Goal: Task Accomplishment & Management: Use online tool/utility

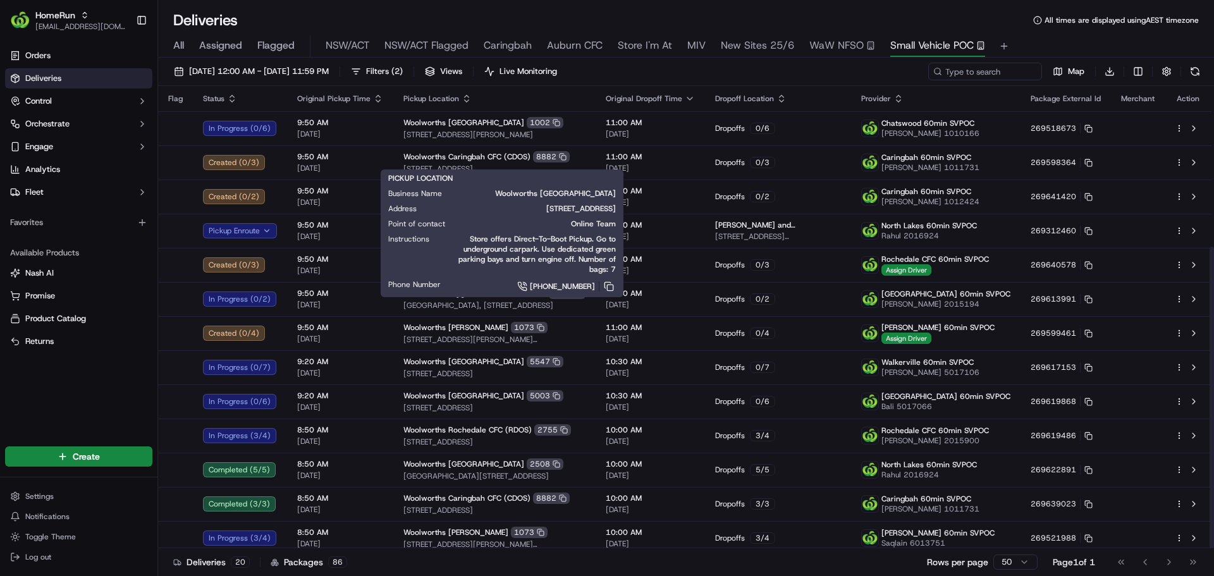
scroll to position [246, 0]
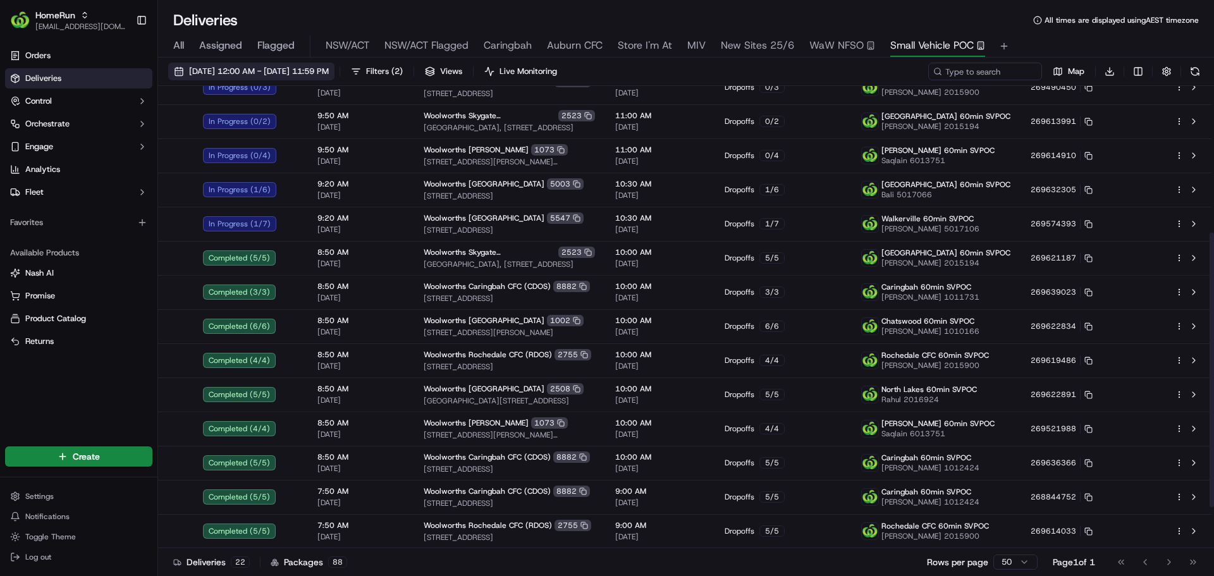
click at [205, 68] on span "[DATE] 12:00 AM - [DATE] 11:59 PM" at bounding box center [259, 71] width 140 height 11
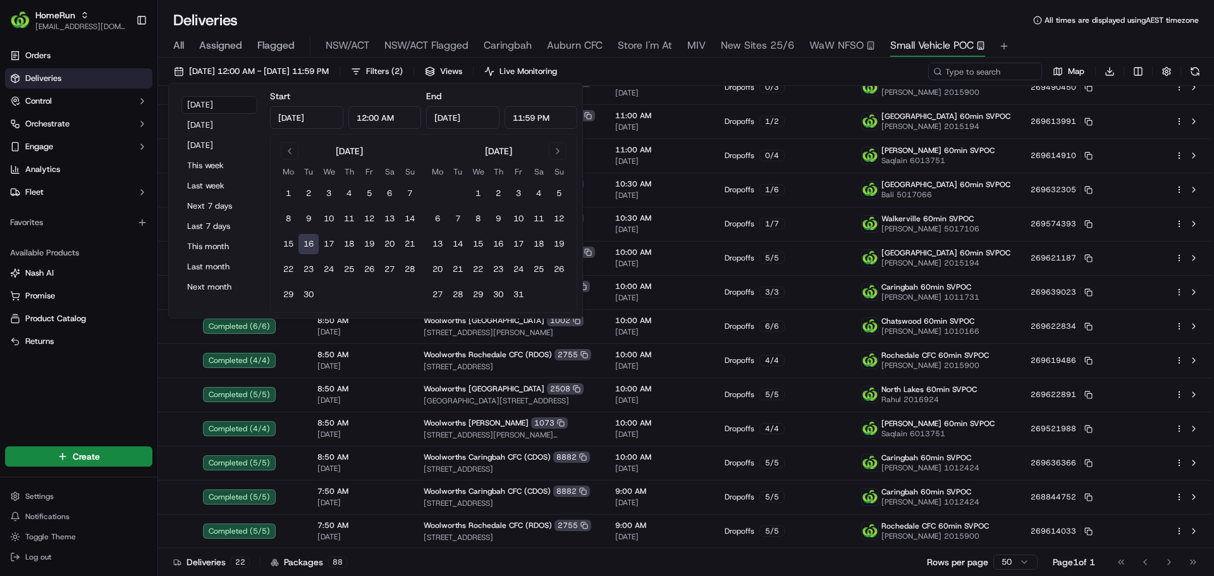
click at [180, 44] on span "All" at bounding box center [178, 45] width 11 height 15
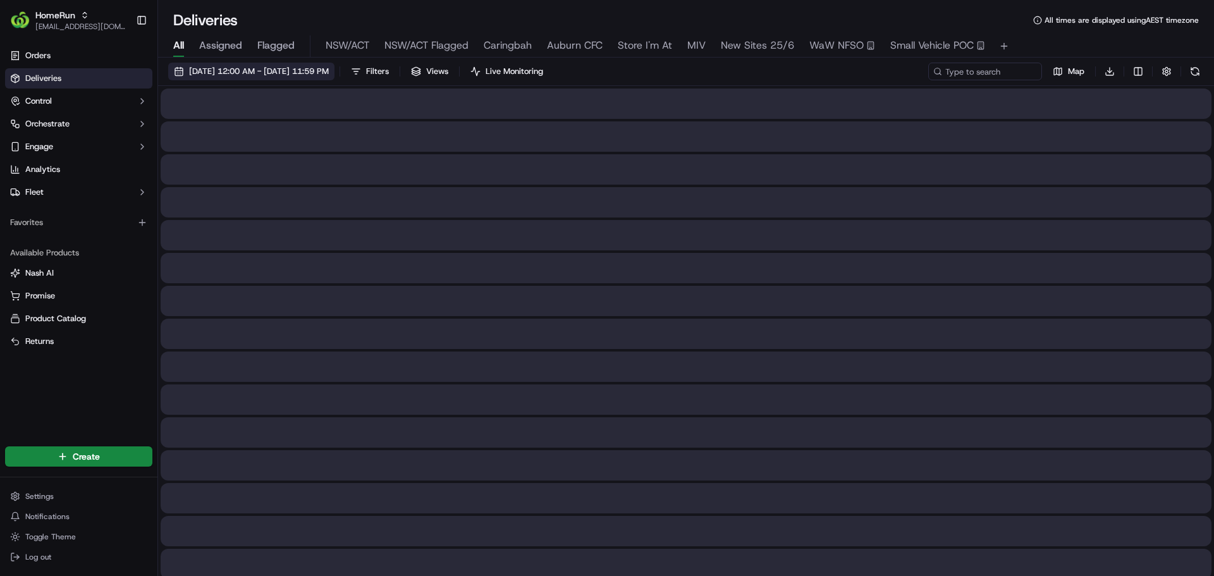
click at [207, 68] on span "[DATE] 12:00 AM - [DATE] 11:59 PM" at bounding box center [259, 71] width 140 height 11
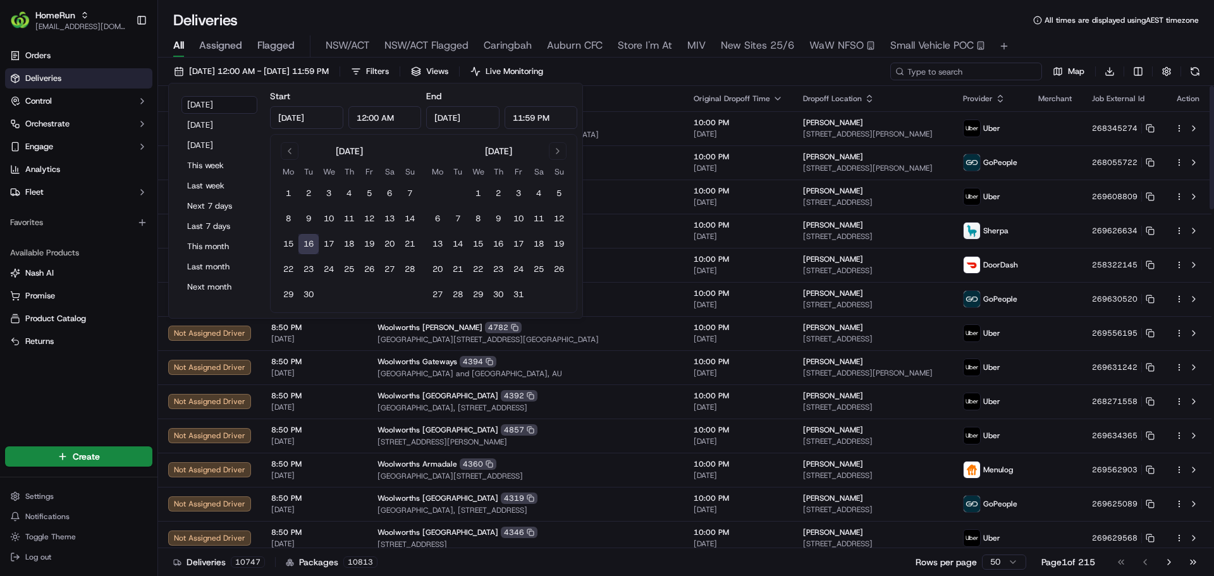
click at [1024, 75] on input at bounding box center [966, 72] width 152 height 18
paste input "268482189"
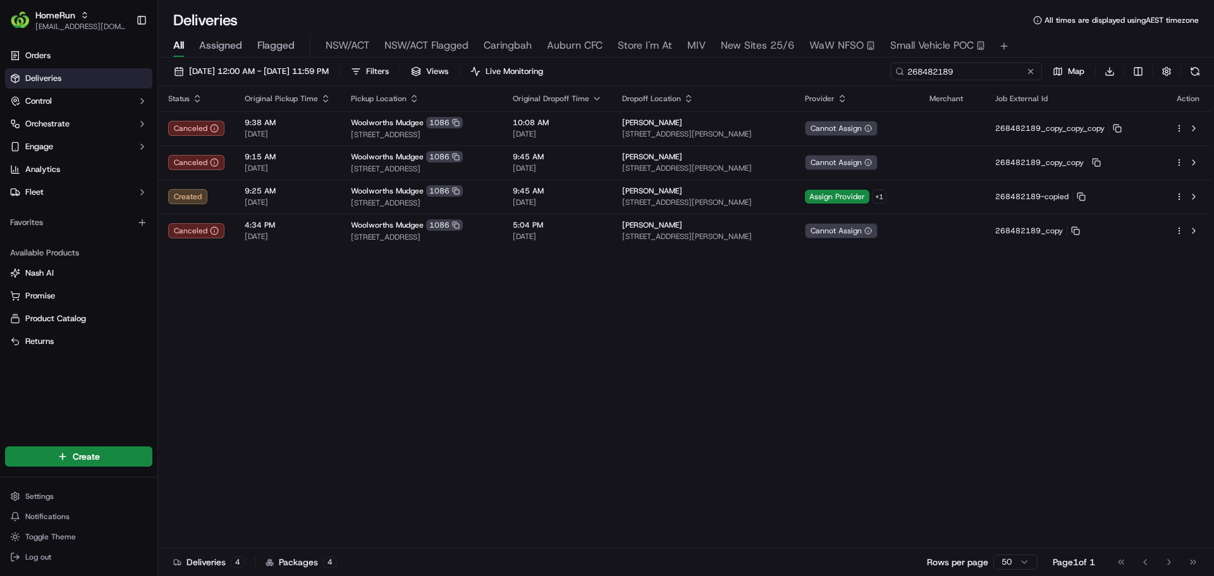
type input "268482189"
click at [63, 139] on button "Engage" at bounding box center [78, 147] width 147 height 20
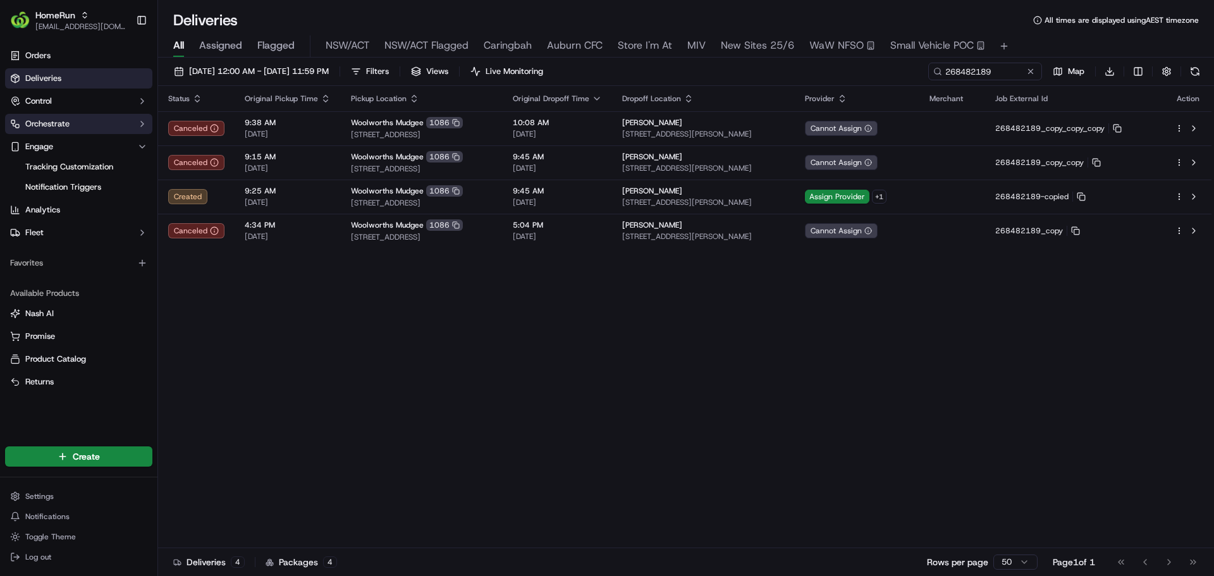
click at [81, 121] on button "Orchestrate" at bounding box center [78, 124] width 147 height 20
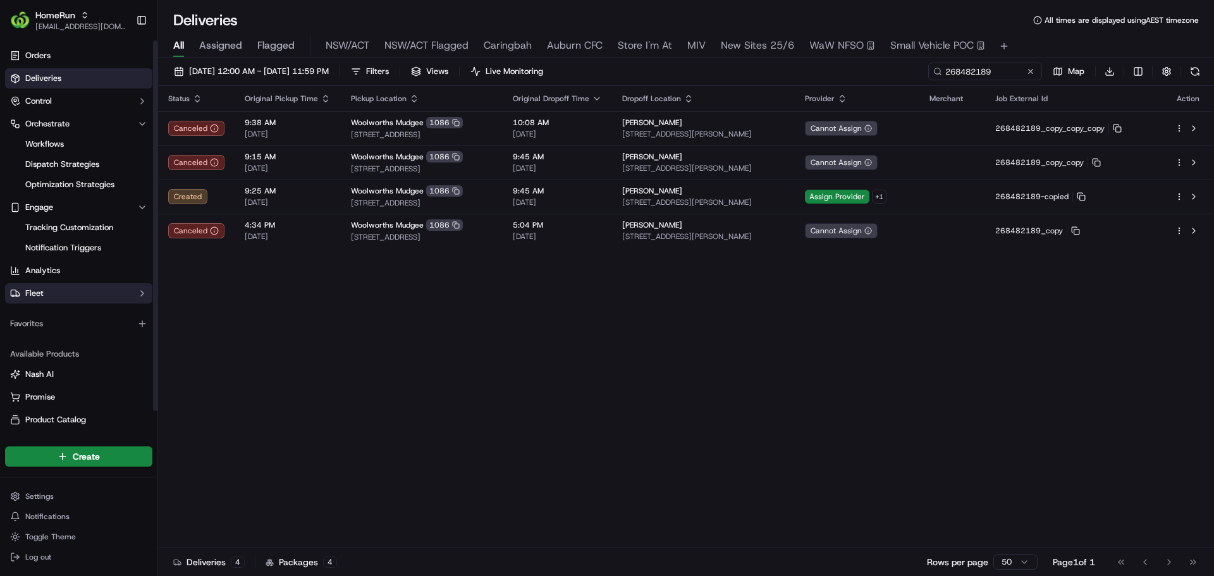
click at [45, 286] on button "Fleet" at bounding box center [78, 293] width 147 height 20
click at [45, 289] on button "Fleet" at bounding box center [78, 293] width 147 height 20
click at [67, 97] on button "Control" at bounding box center [78, 101] width 147 height 20
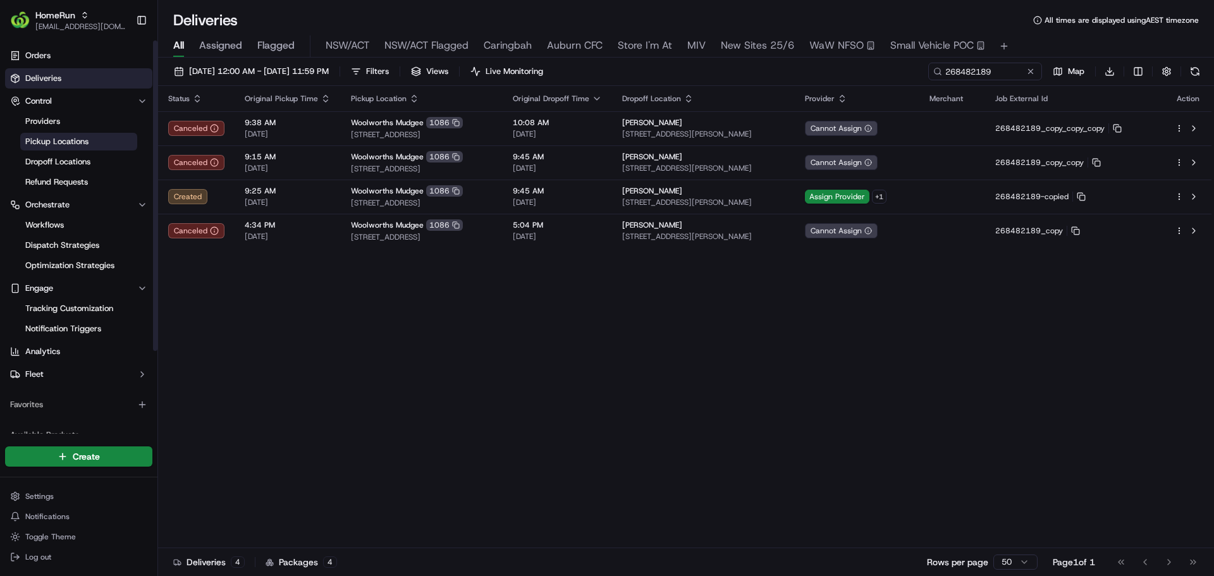
click at [61, 142] on span "Pickup Locations" at bounding box center [56, 141] width 63 height 11
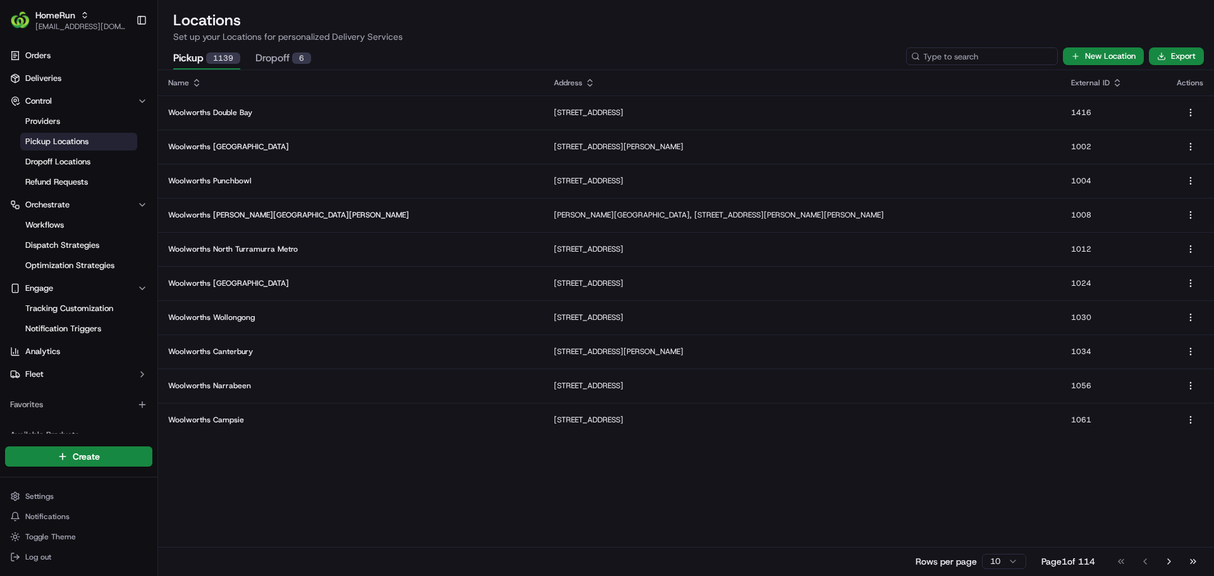
click at [974, 54] on input at bounding box center [982, 56] width 152 height 18
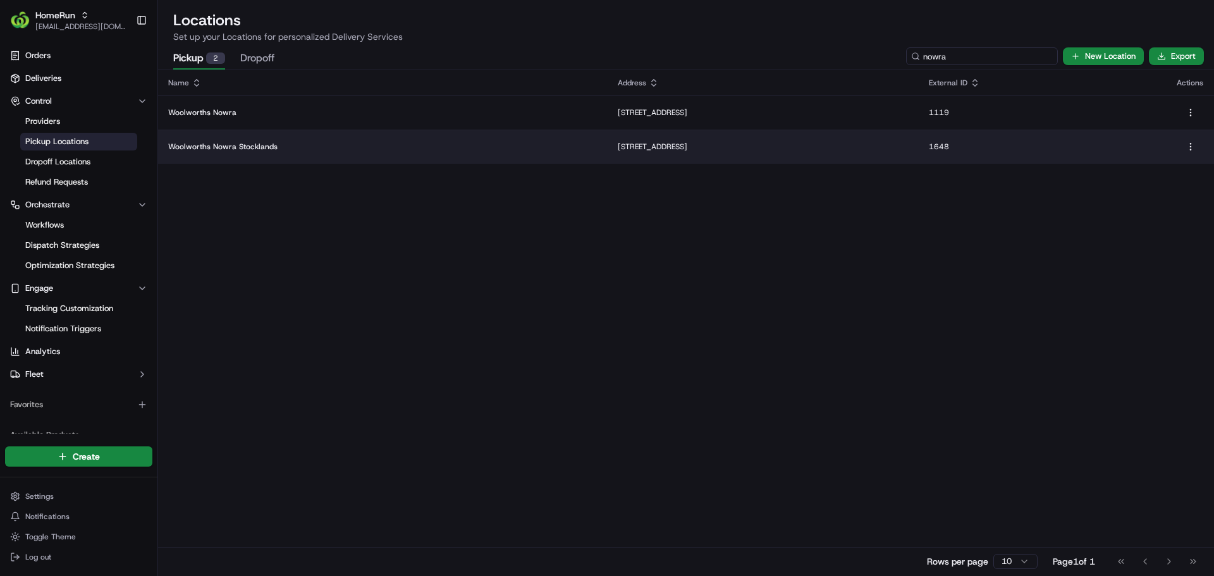
type input "nowra"
click at [608, 153] on td "[STREET_ADDRESS]" at bounding box center [763, 147] width 311 height 34
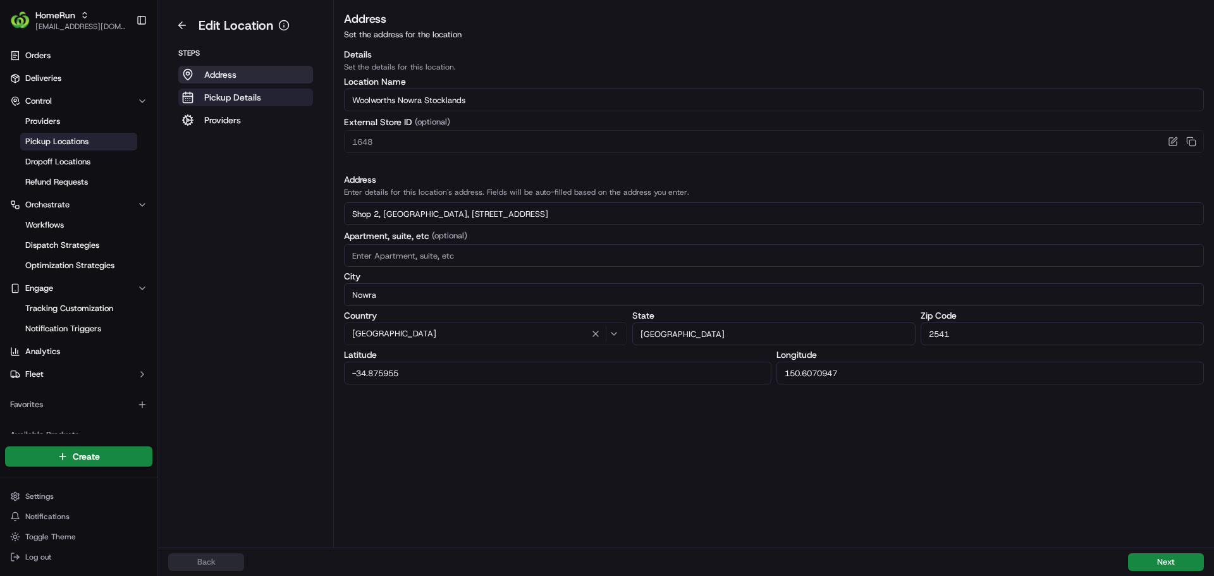
click at [266, 91] on button "Pickup Details" at bounding box center [245, 98] width 135 height 18
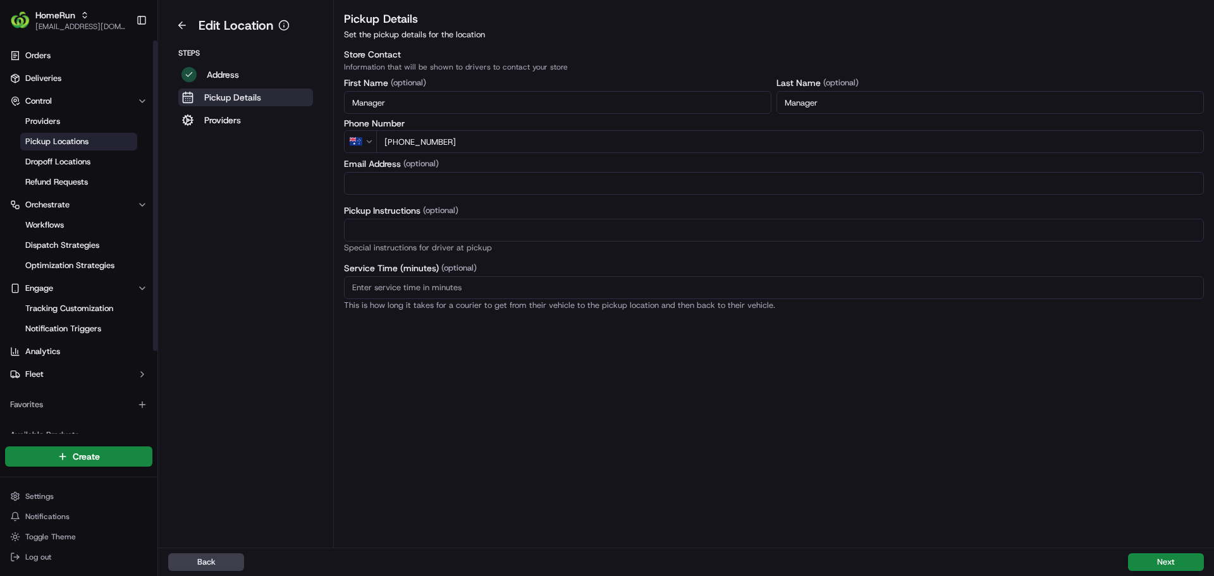
click at [62, 145] on span "Pickup Locations" at bounding box center [56, 141] width 63 height 11
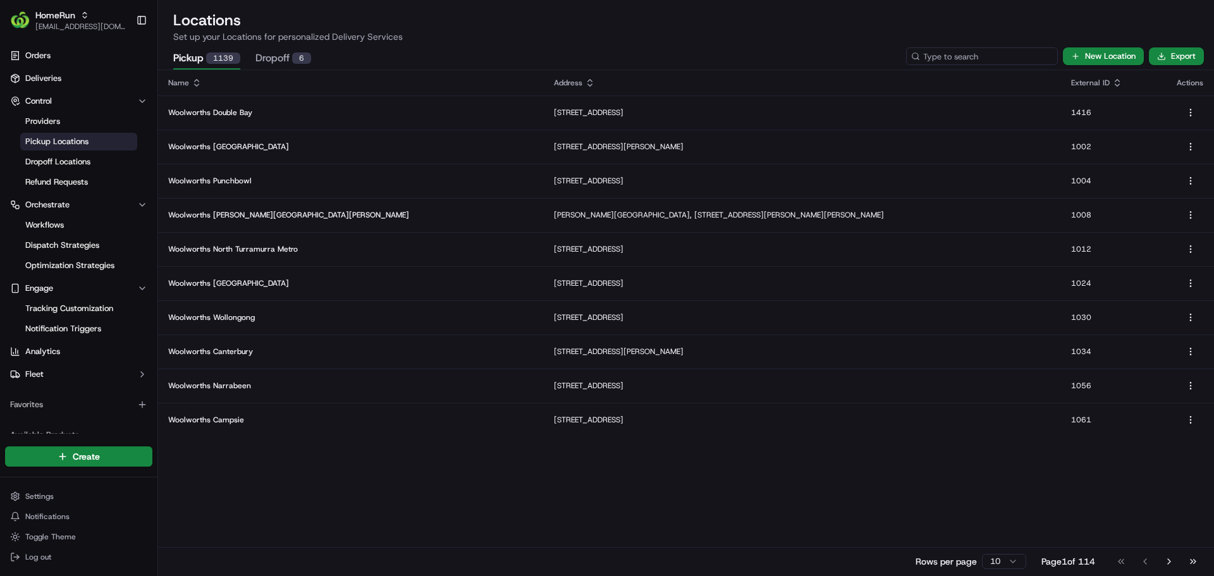
click at [980, 52] on input at bounding box center [982, 56] width 152 height 18
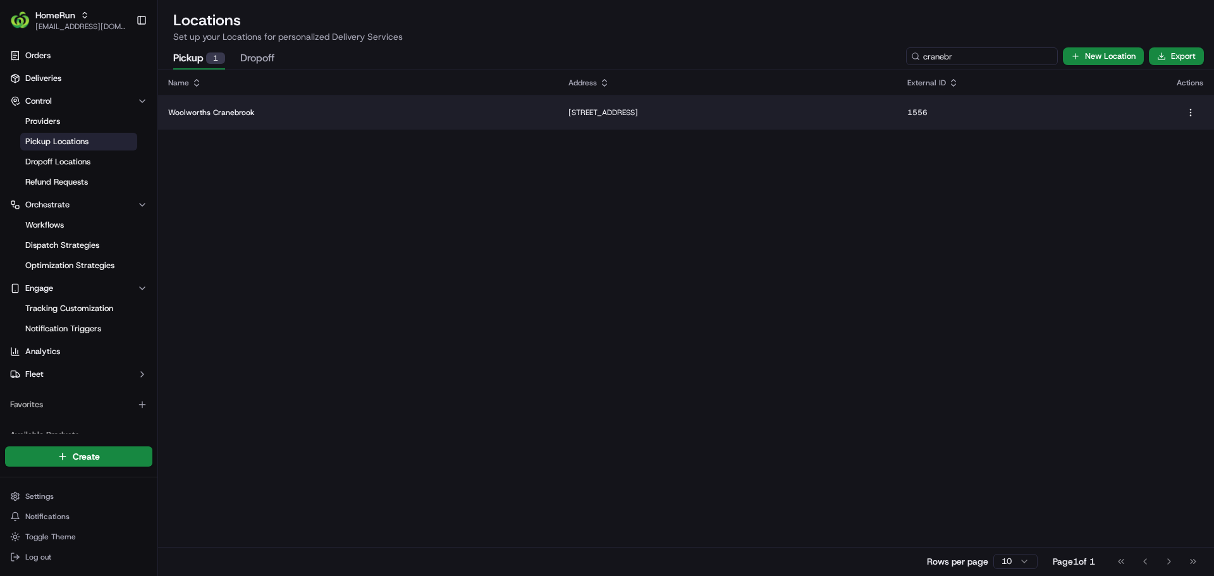
type input "cranebr"
click at [568, 115] on p "[STREET_ADDRESS]" at bounding box center [727, 112] width 318 height 10
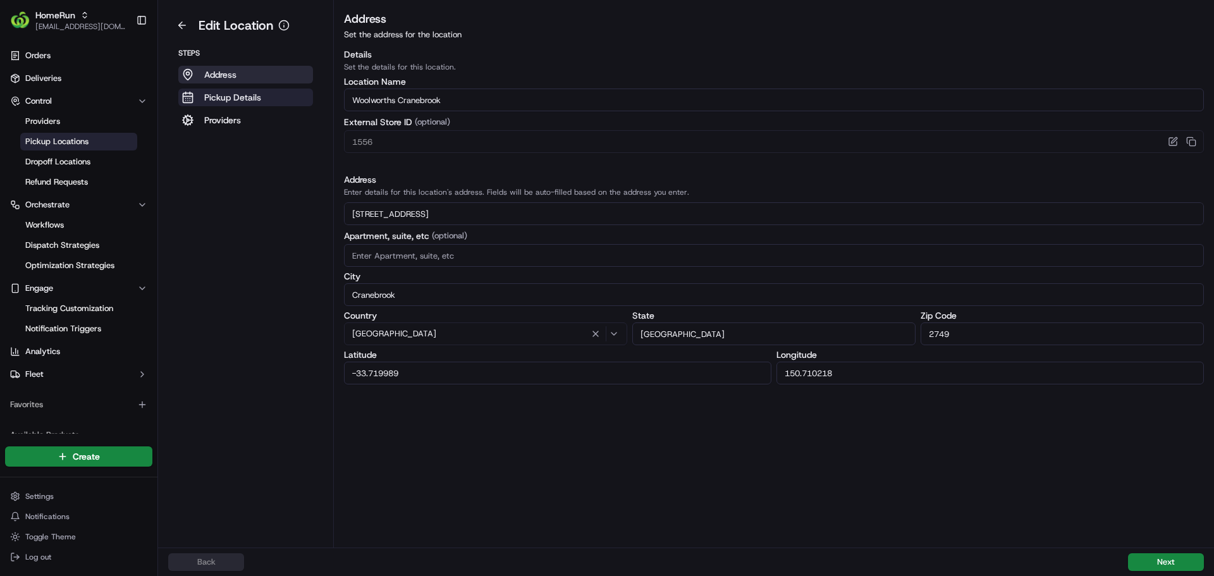
click at [216, 101] on p "Pickup Details" at bounding box center [232, 97] width 57 height 13
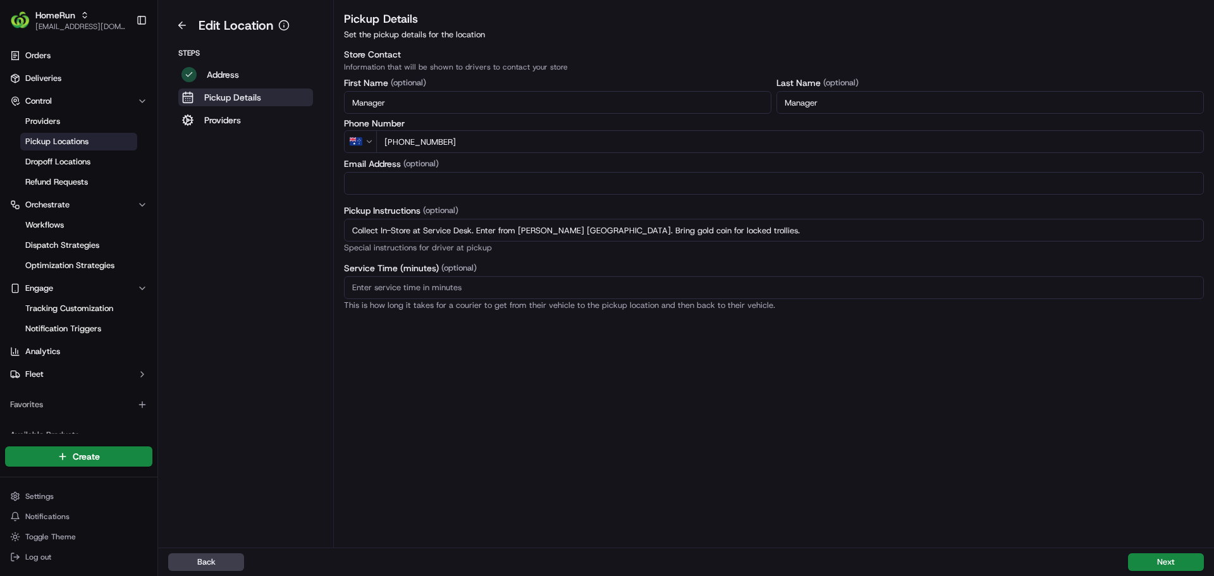
drag, startPoint x: 811, startPoint y: 233, endPoint x: 381, endPoint y: 217, distance: 430.9
click at [381, 217] on div "Pickup Instructions (optional) Collect In-Store at Service Desk. Enter from [PE…" at bounding box center [774, 228] width 860 height 47
drag, startPoint x: 707, startPoint y: 236, endPoint x: 232, endPoint y: 202, distance: 476.0
click at [232, 202] on div "Edit Location Steps Address Pickup Details Providers Pickup Details Set the pic…" at bounding box center [686, 274] width 1056 height 548
paste input "Store offers Direct-To-Boot Pickup."
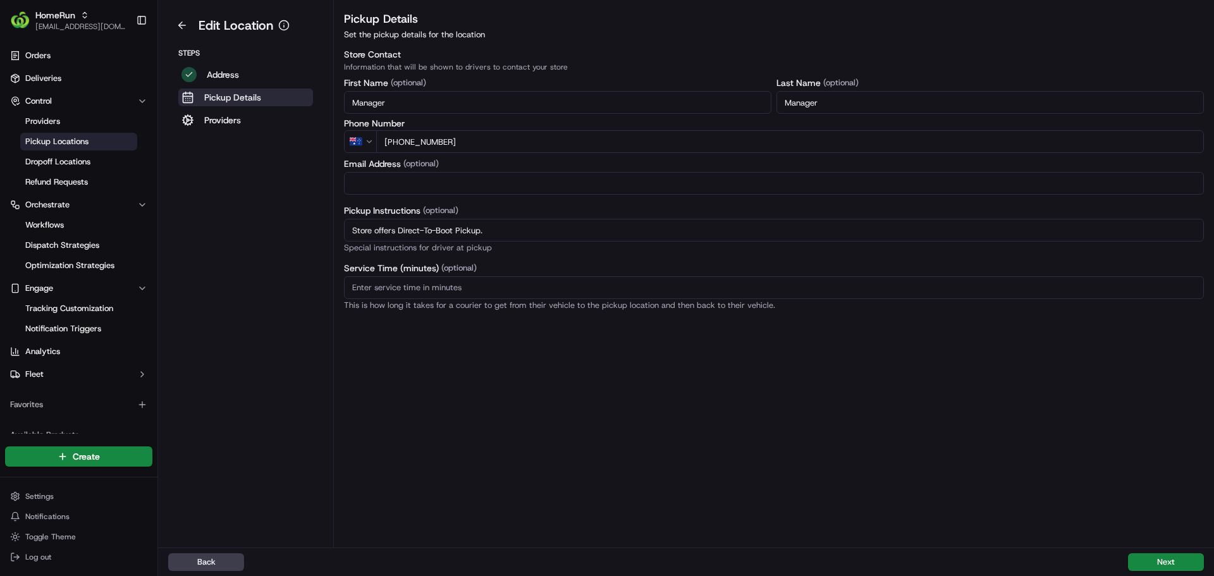
type input "Store offers Direct-To-Boot Pickup."
click at [927, 392] on div "Pickup Details Set the pickup details for the location Store Contact Informatio…" at bounding box center [774, 278] width 880 height 537
click at [1178, 558] on button "Next" at bounding box center [1166, 562] width 76 height 18
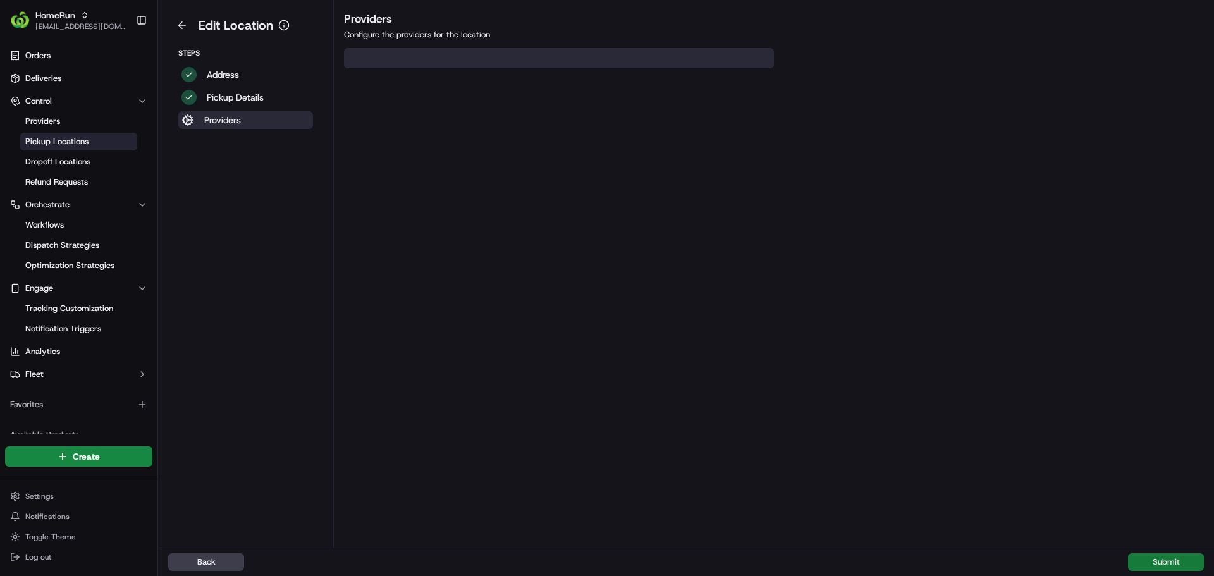
click at [1178, 558] on button "Submit" at bounding box center [1166, 562] width 76 height 18
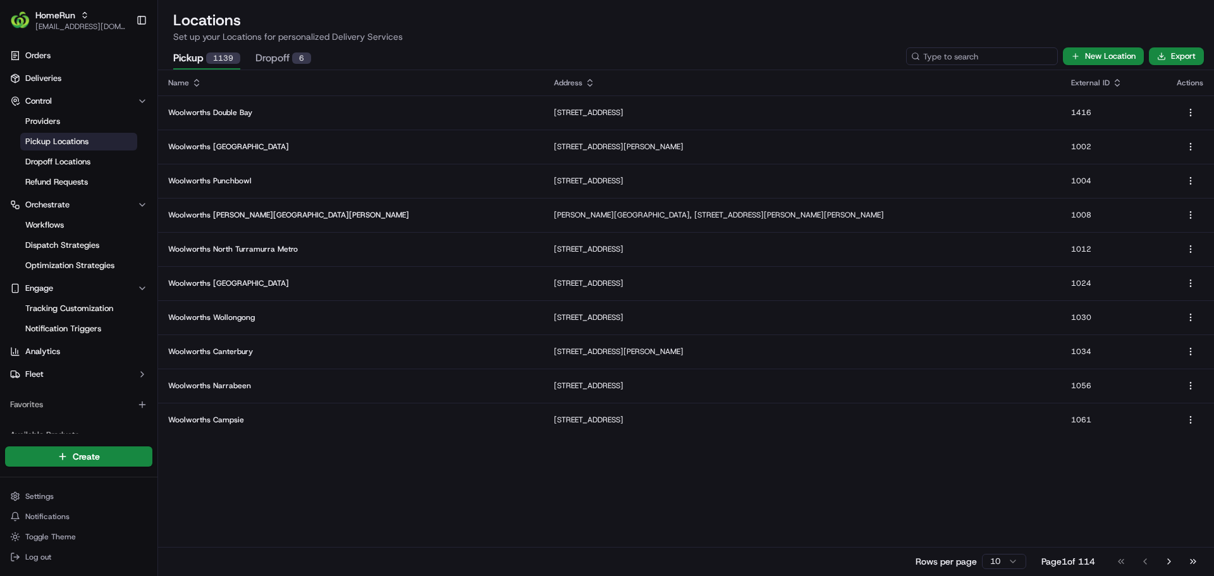
click at [985, 62] on input at bounding box center [982, 56] width 152 height 18
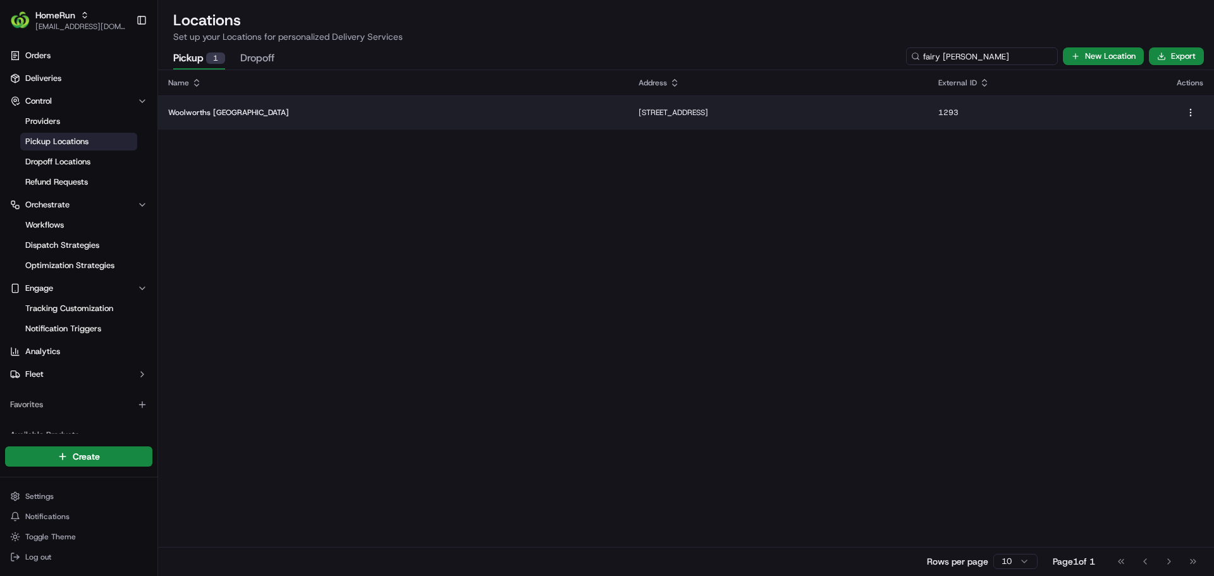
type input "fairy [PERSON_NAME]"
click at [793, 114] on p "[STREET_ADDRESS]" at bounding box center [778, 112] width 279 height 10
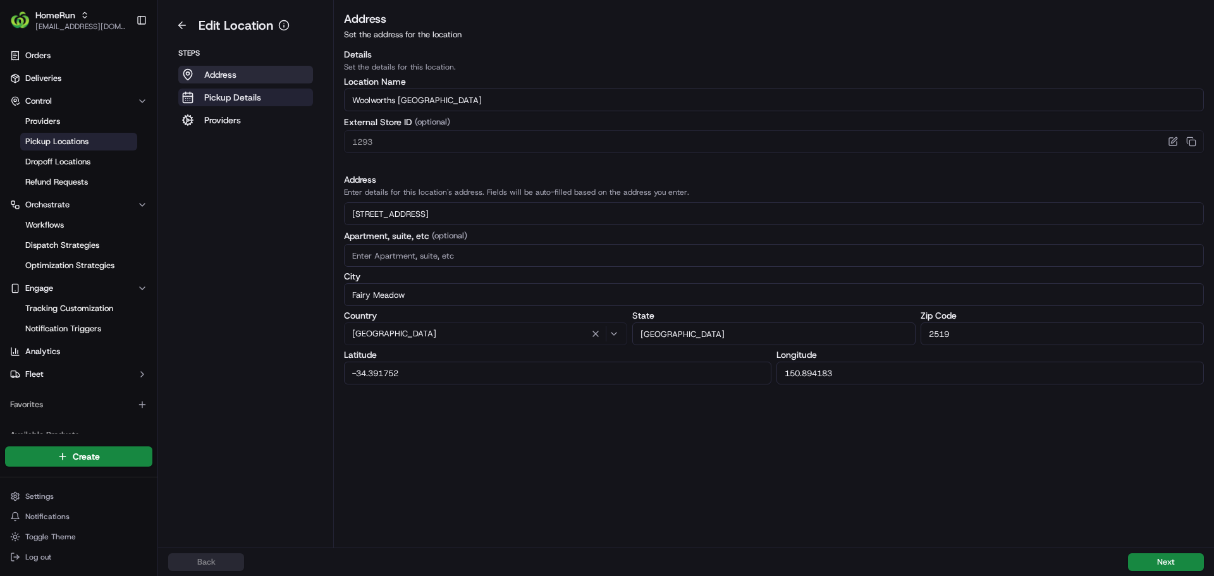
click at [259, 96] on p "Pickup Details" at bounding box center [232, 97] width 57 height 13
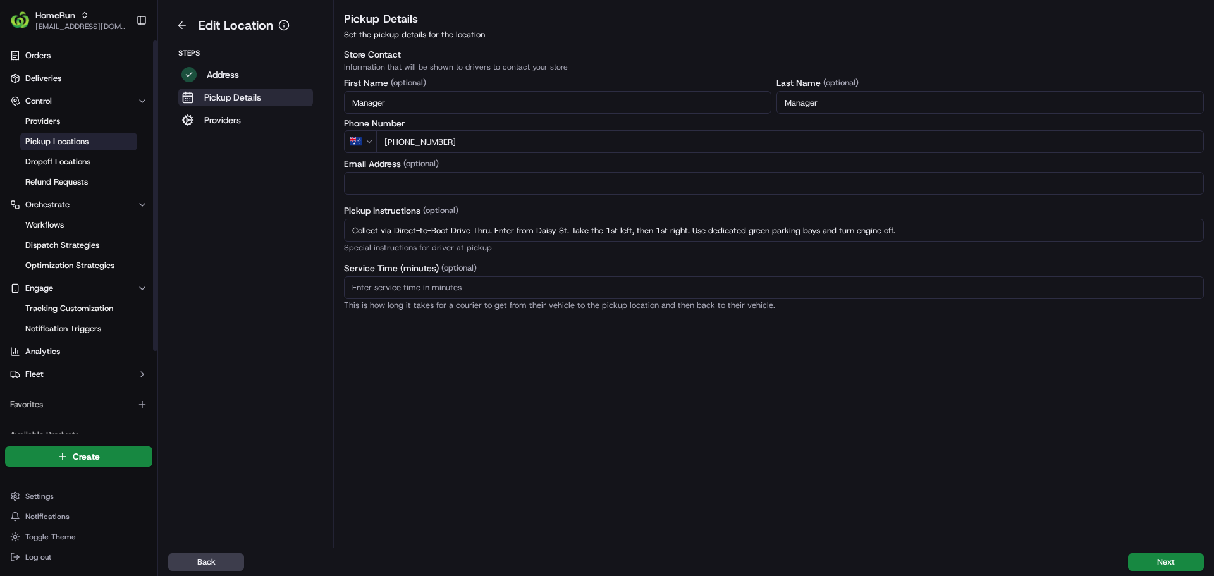
click at [87, 142] on span "Pickup Locations" at bounding box center [56, 141] width 63 height 11
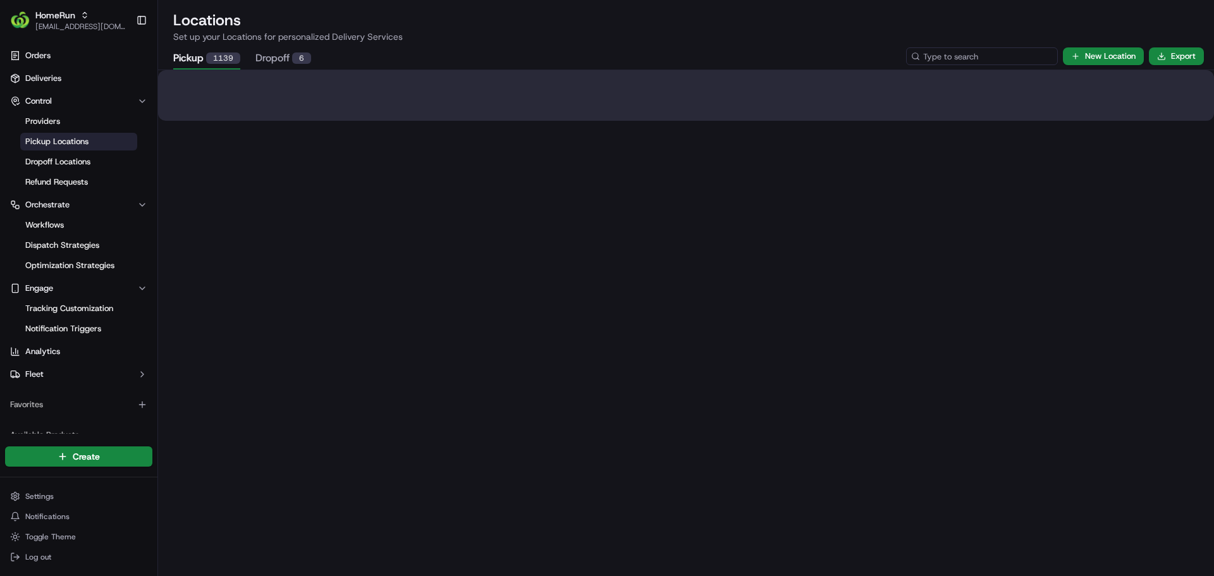
click at [983, 58] on input at bounding box center [982, 56] width 152 height 18
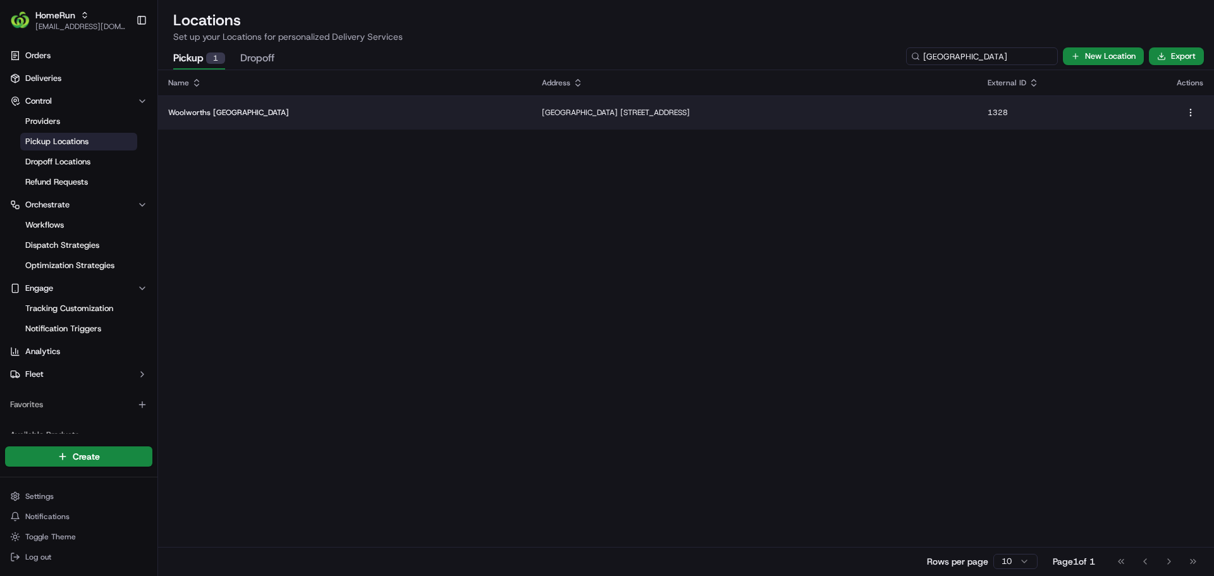
type input "[GEOGRAPHIC_DATA]"
click at [542, 113] on p "[GEOGRAPHIC_DATA] [STREET_ADDRESS]" at bounding box center [755, 112] width 426 height 10
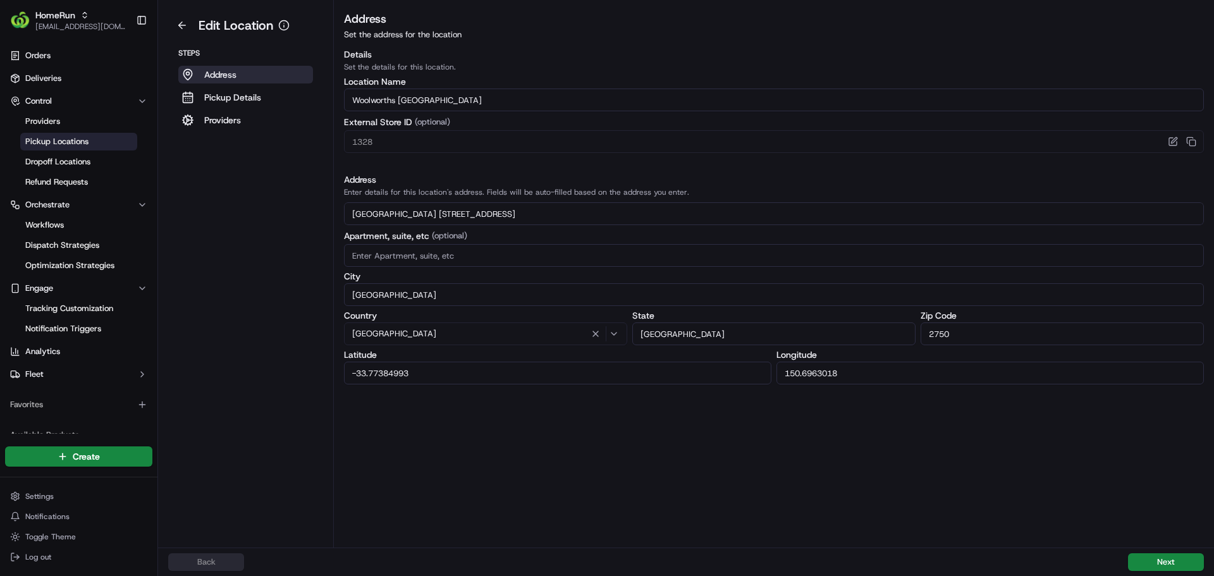
click at [255, 85] on div "Steps Address Pickup Details Providers" at bounding box center [245, 88] width 155 height 81
click at [250, 94] on p "Pickup Details" at bounding box center [232, 97] width 57 height 13
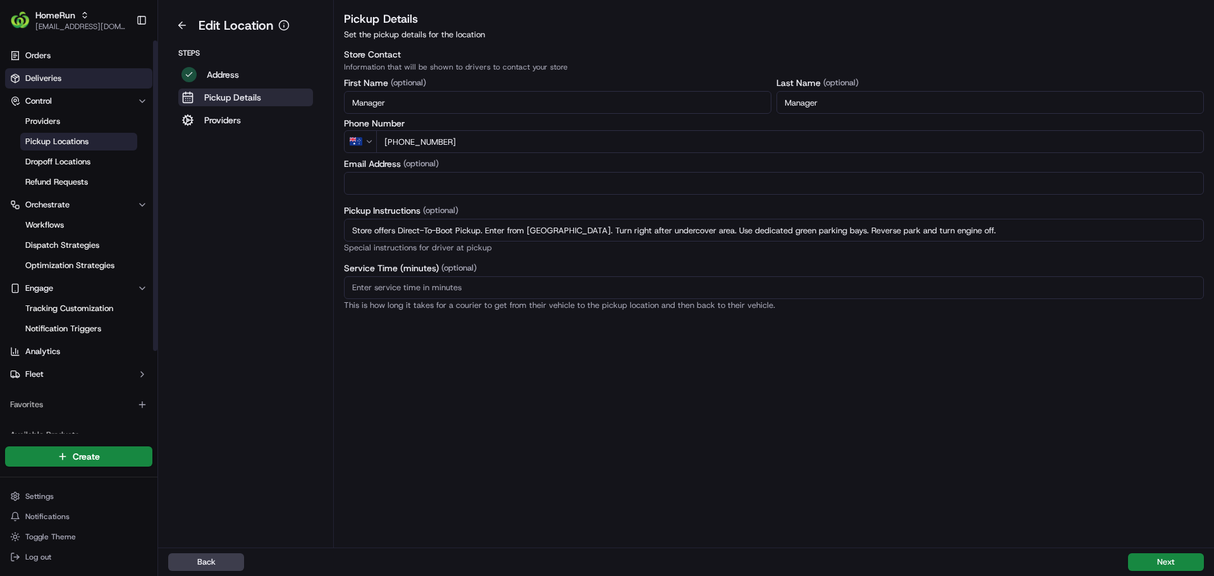
click at [45, 76] on span "Deliveries" at bounding box center [43, 78] width 36 height 11
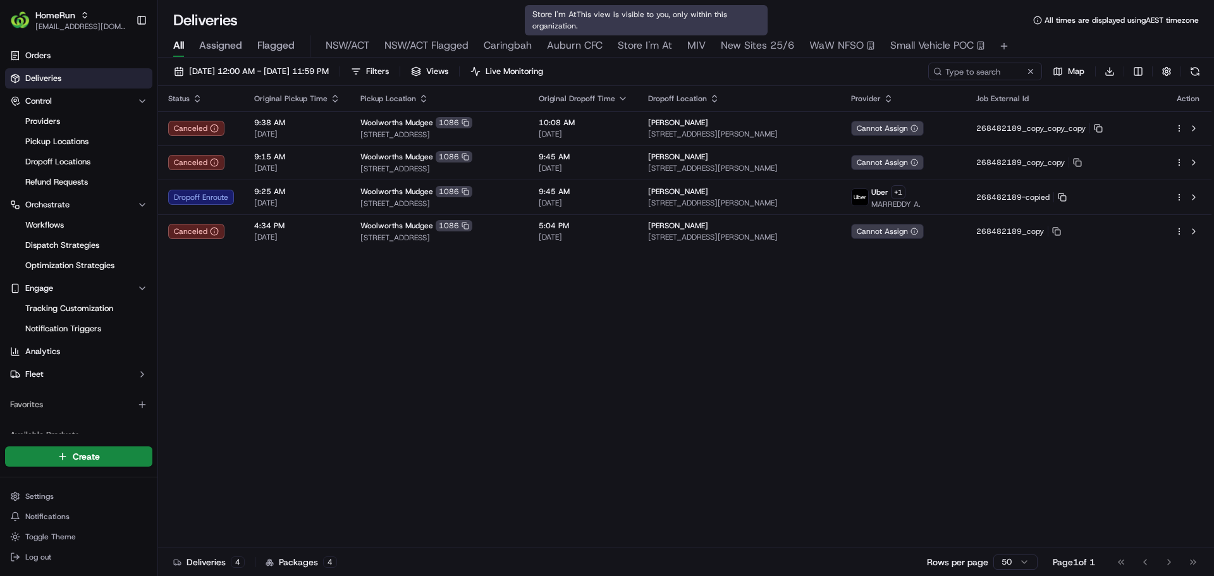
click at [668, 49] on span "Store I'm At" at bounding box center [645, 45] width 54 height 15
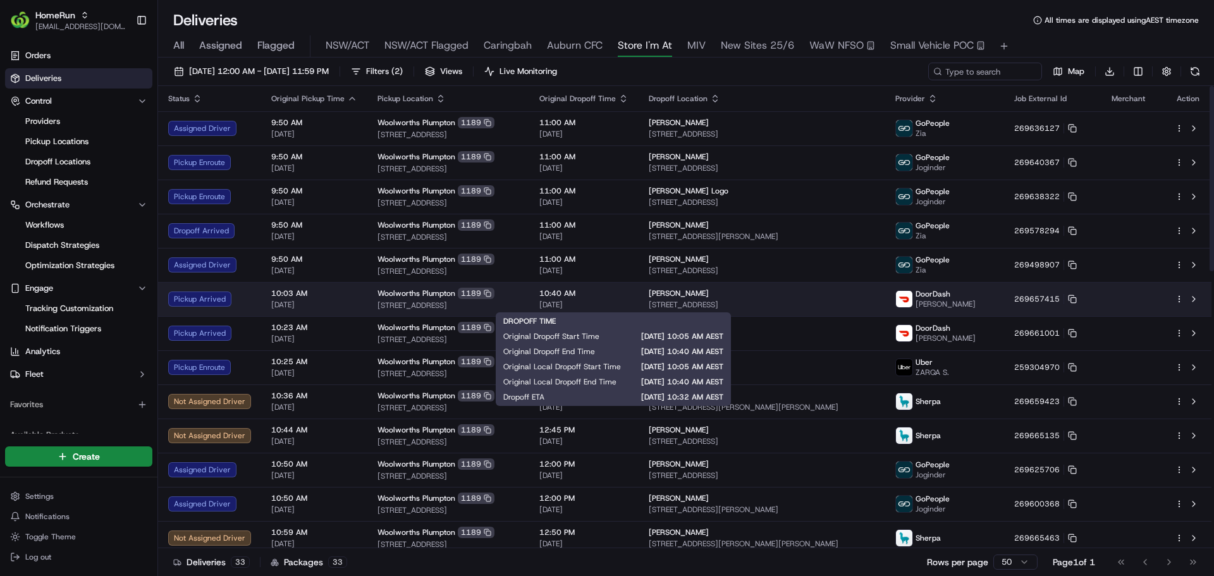
click at [628, 306] on span "[DATE]" at bounding box center [583, 305] width 89 height 10
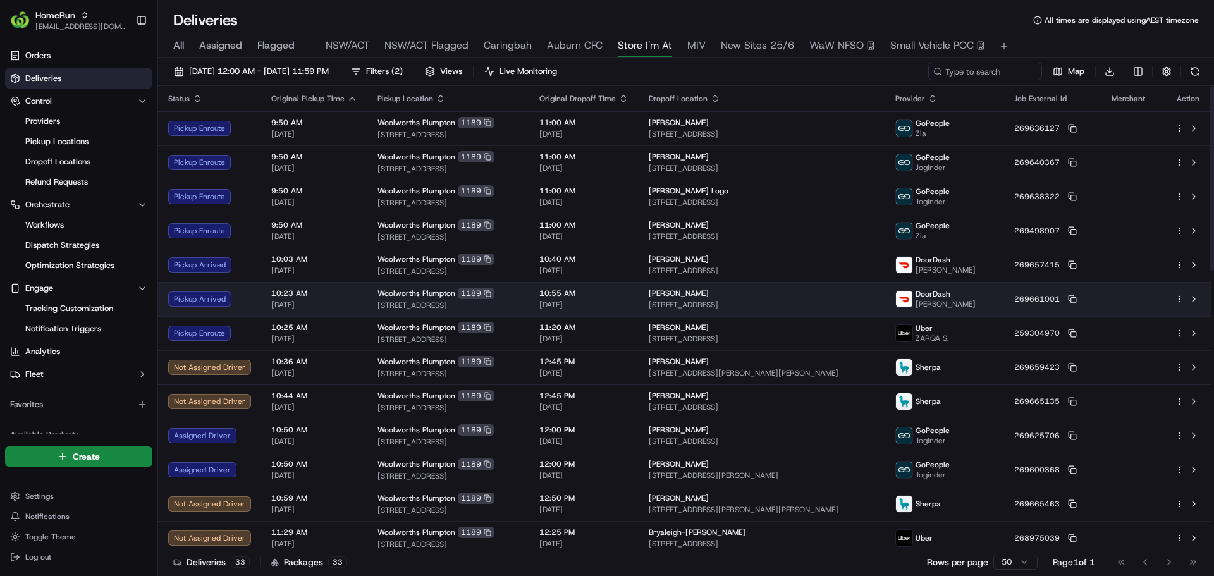
click at [529, 301] on td "Woolworths Plumpton [STREET_ADDRESS]" at bounding box center [448, 299] width 162 height 34
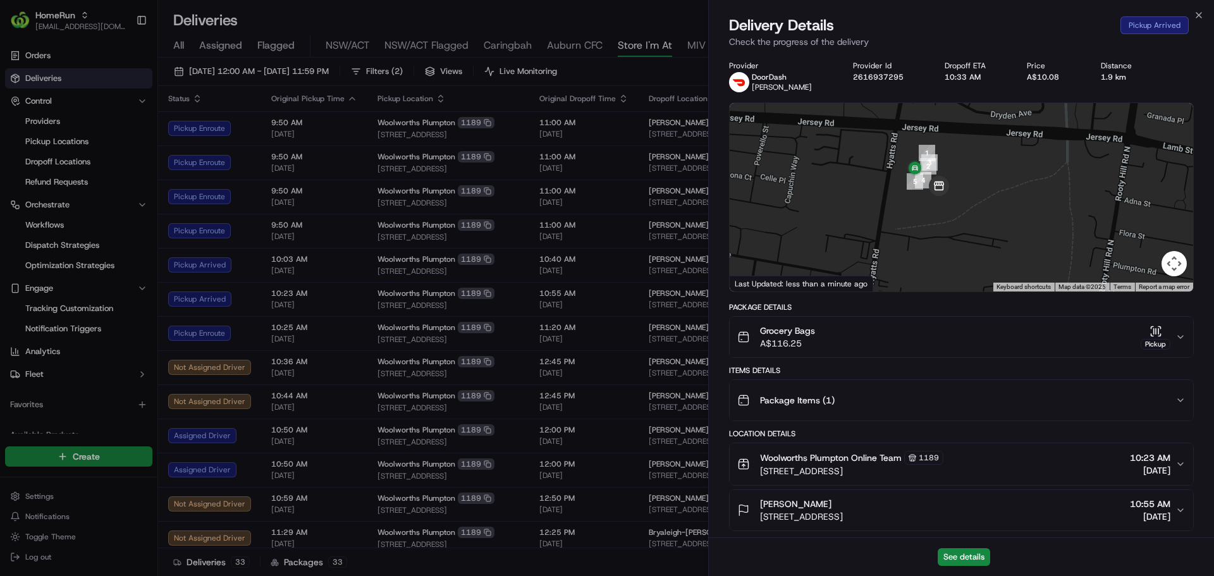
drag, startPoint x: 959, startPoint y: 150, endPoint x: 907, endPoint y: 214, distance: 82.7
click at [907, 214] on div at bounding box center [961, 197] width 463 height 188
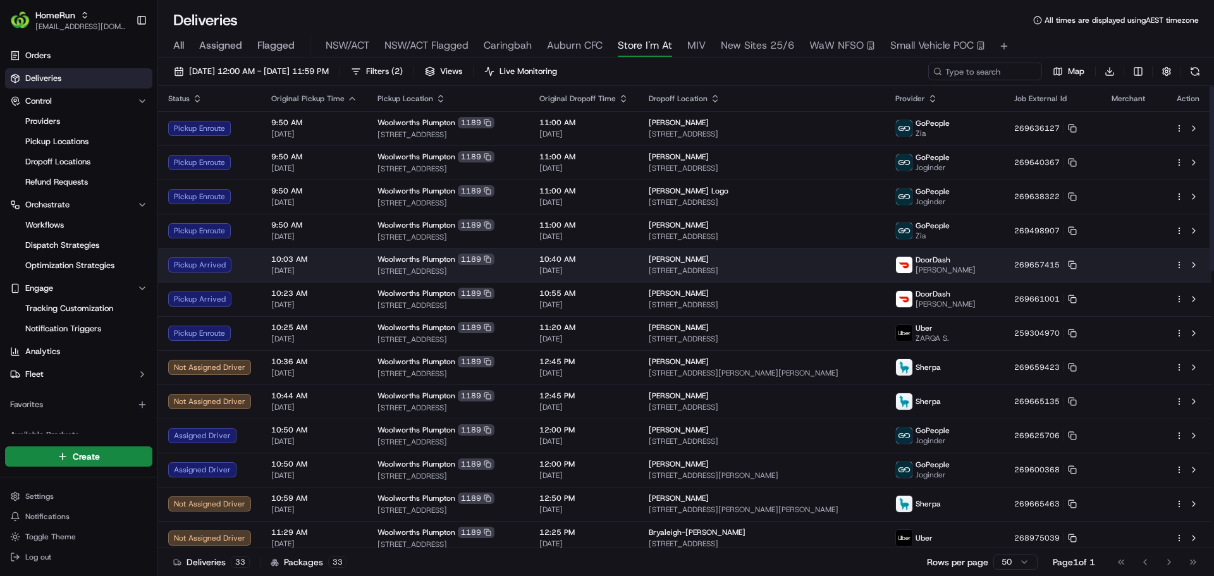
click at [519, 273] on span "[STREET_ADDRESS]" at bounding box center [448, 271] width 142 height 10
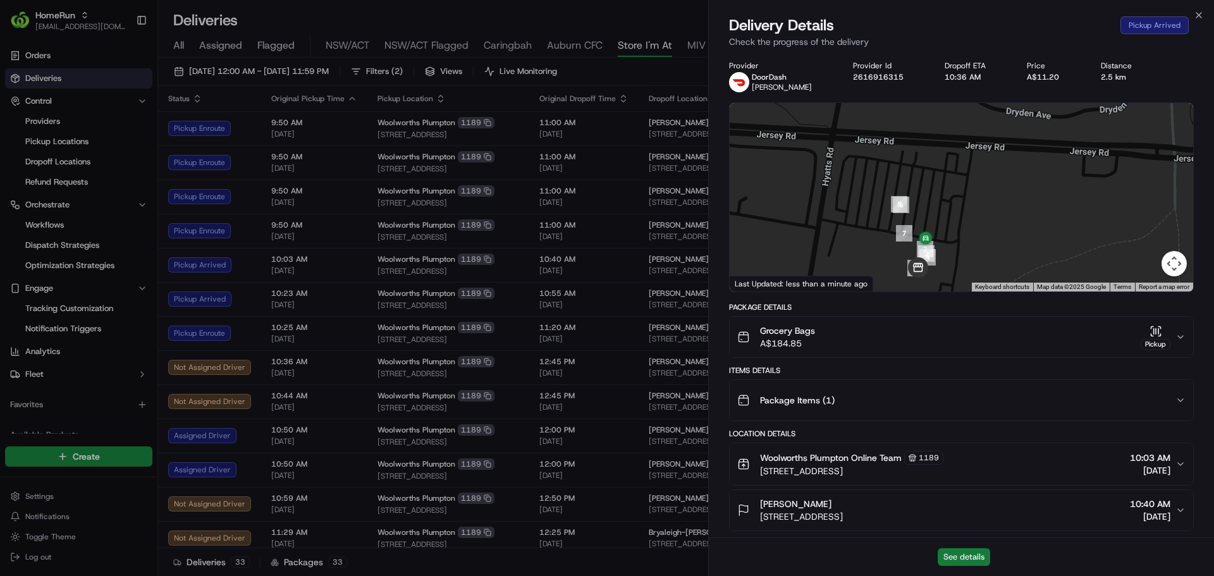
click at [952, 556] on button "See details" at bounding box center [964, 557] width 52 height 18
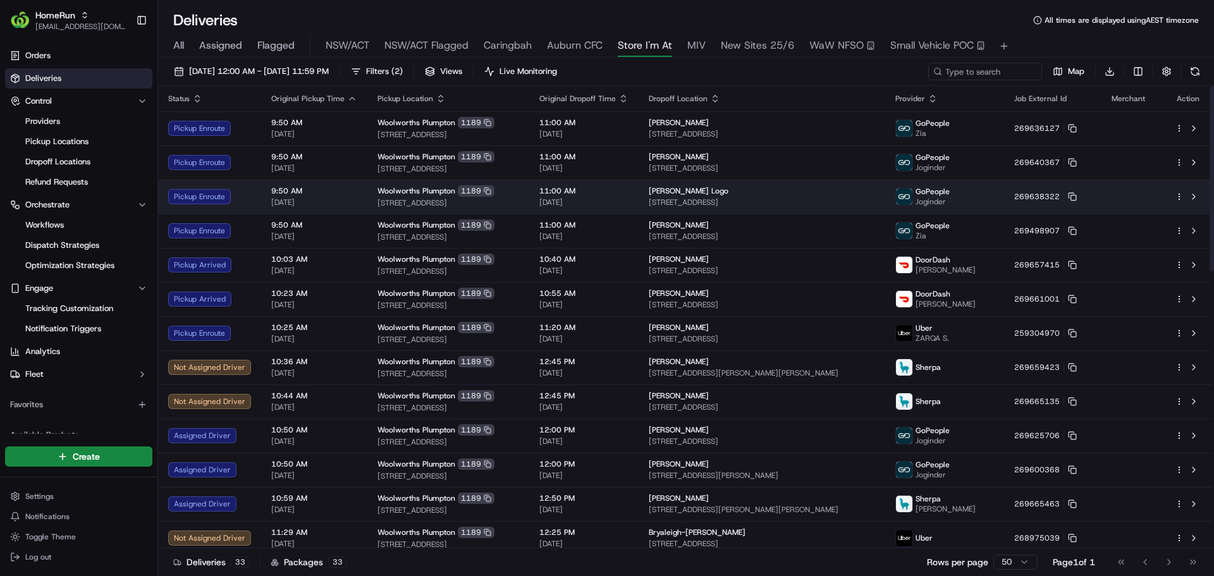
click at [529, 192] on td "Woolworths Plumpton [STREET_ADDRESS]" at bounding box center [448, 197] width 162 height 34
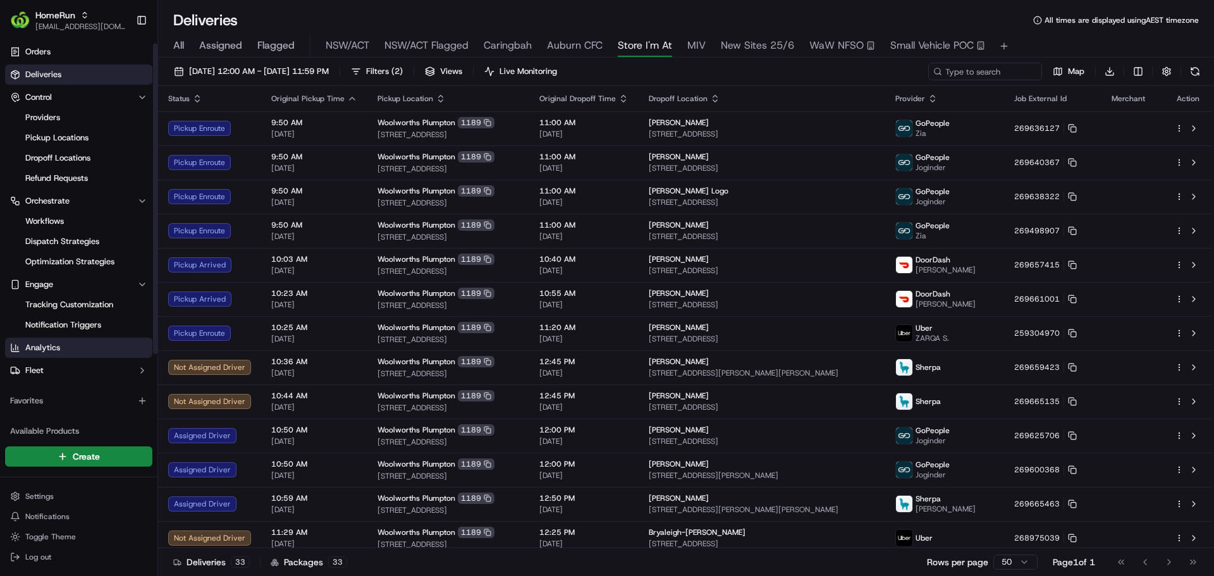
scroll to position [3, 0]
click at [55, 331] on span "Notification Triggers" at bounding box center [63, 325] width 76 height 11
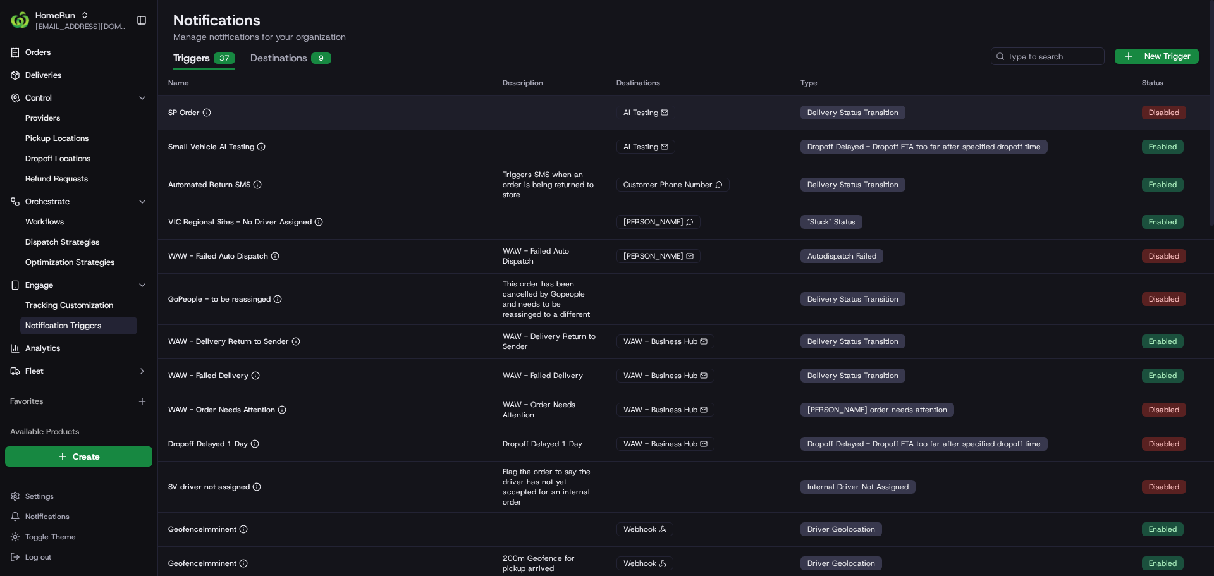
click at [295, 118] on td "SP Order" at bounding box center [325, 112] width 334 height 34
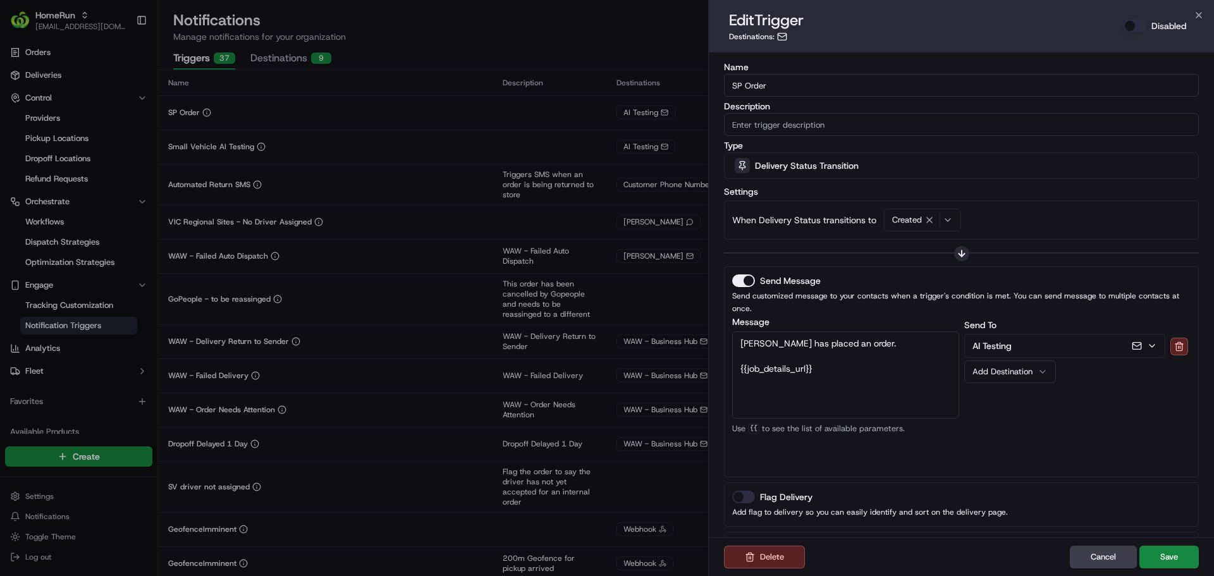
scroll to position [64, 0]
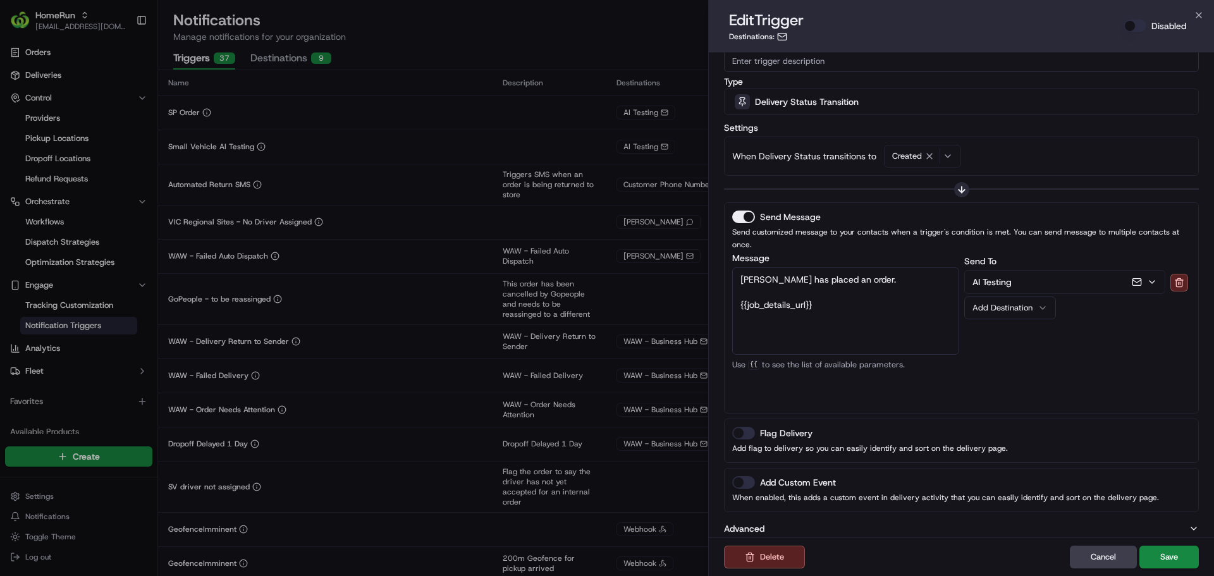
click at [791, 522] on button "Advanced" at bounding box center [961, 528] width 475 height 13
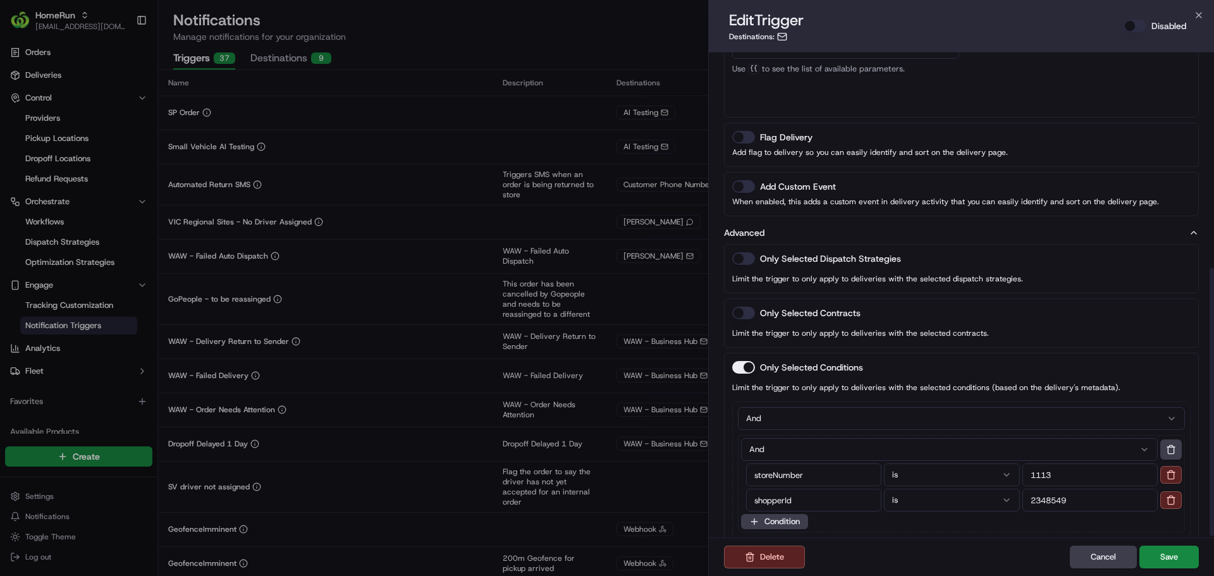
scroll to position [391, 0]
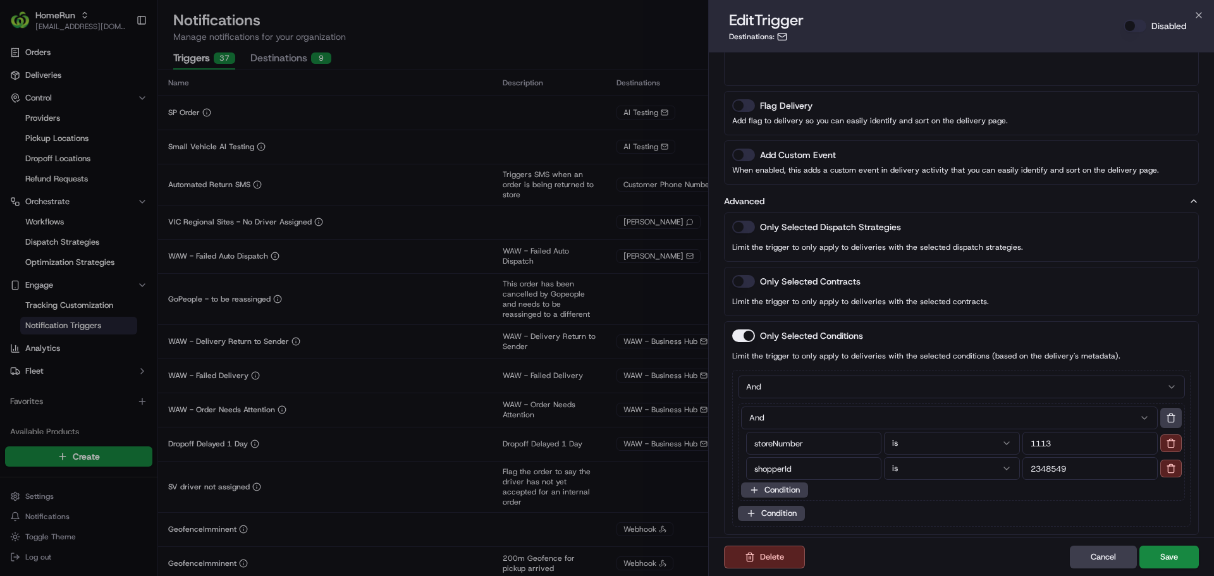
click at [1132, 22] on button "Disabled" at bounding box center [1135, 26] width 23 height 13
click at [1171, 563] on button "Save" at bounding box center [1168, 557] width 59 height 23
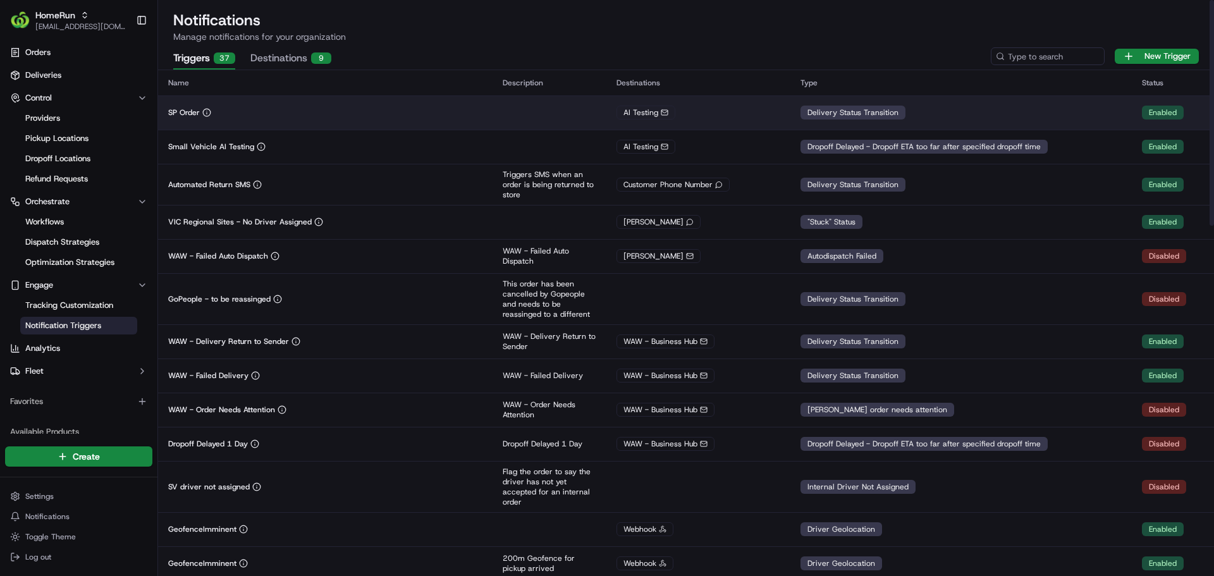
click at [578, 121] on td at bounding box center [550, 112] width 114 height 34
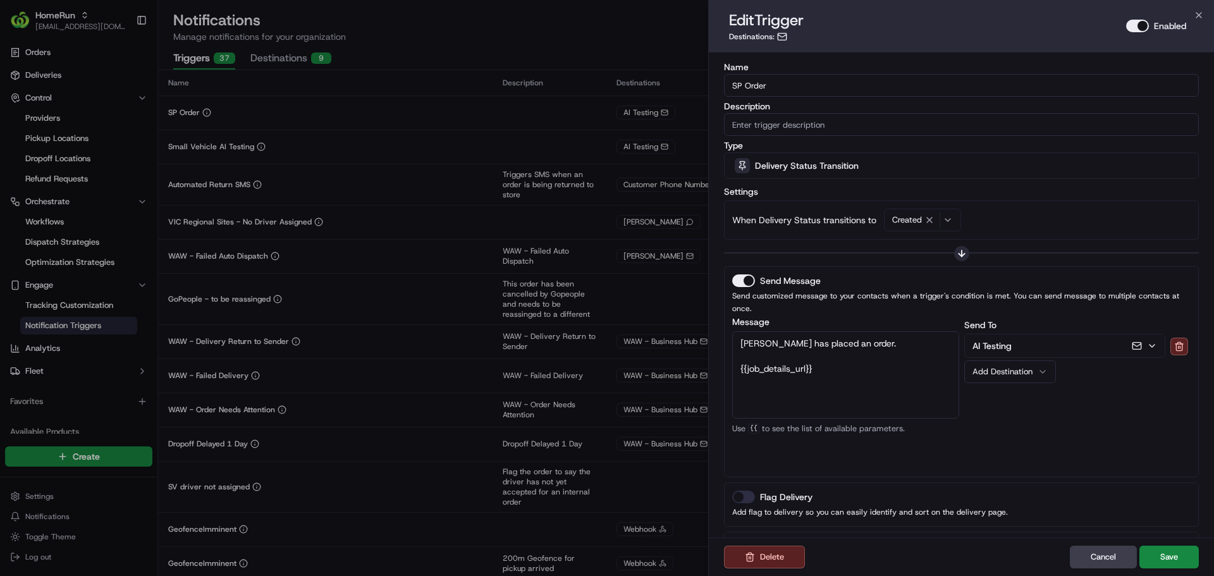
scroll to position [64, 0]
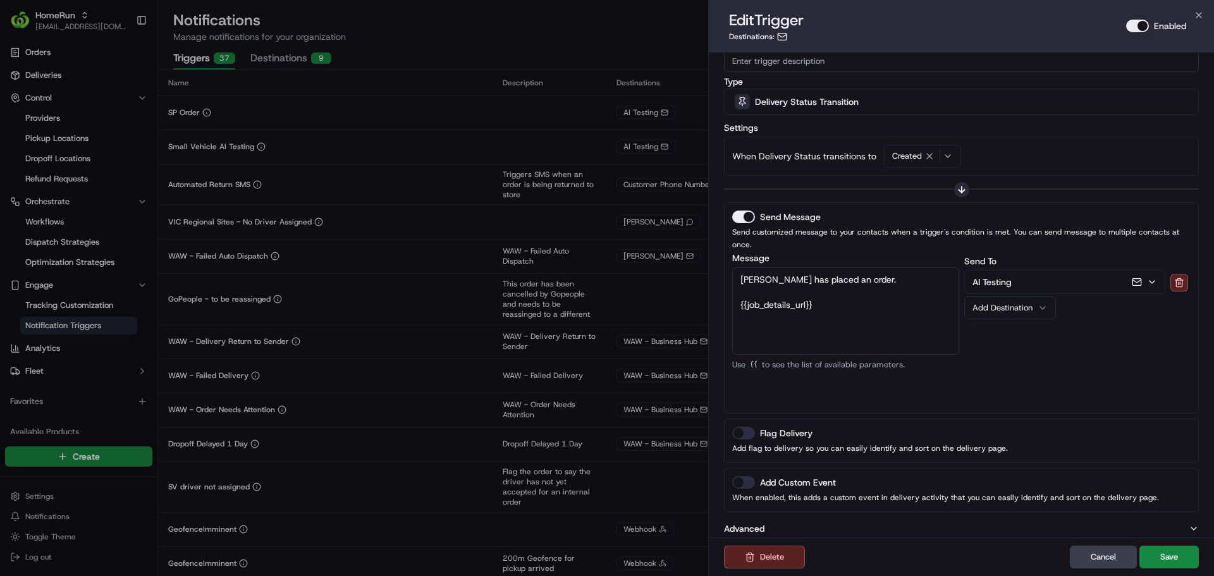
click at [864, 522] on button "Advanced" at bounding box center [961, 528] width 475 height 13
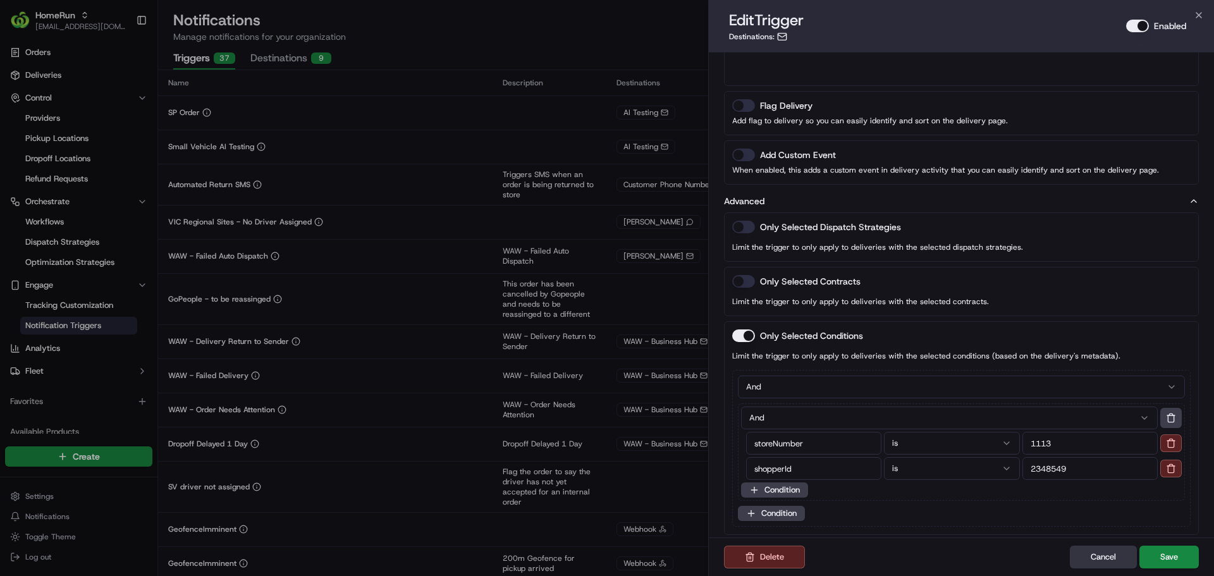
click at [1117, 553] on button "Cancel" at bounding box center [1103, 557] width 67 height 23
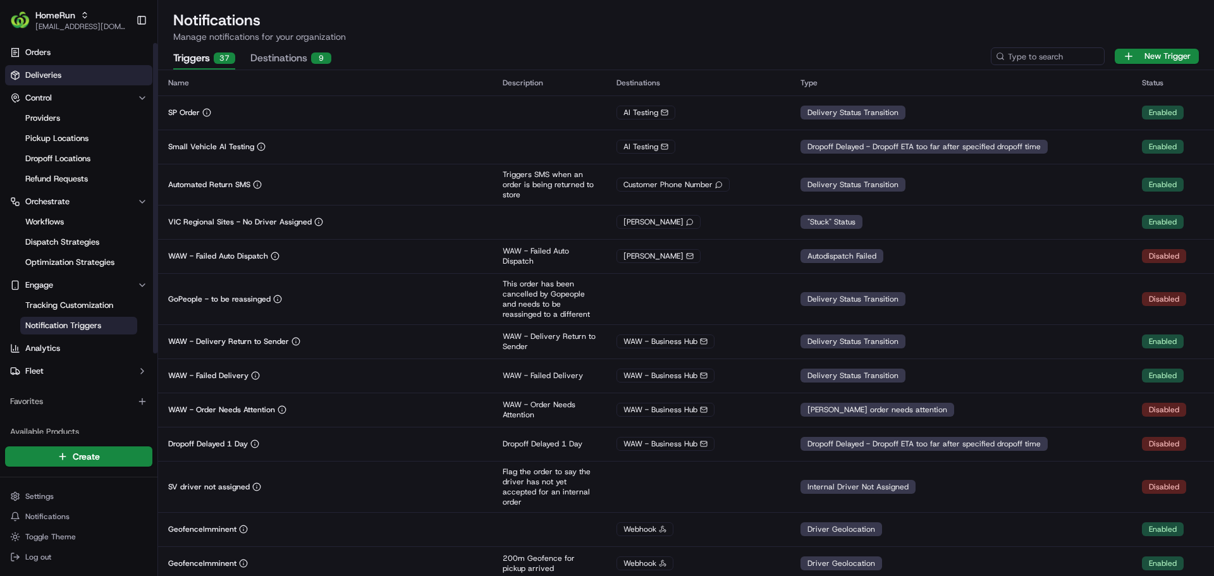
click at [66, 78] on link "Deliveries" at bounding box center [78, 75] width 147 height 20
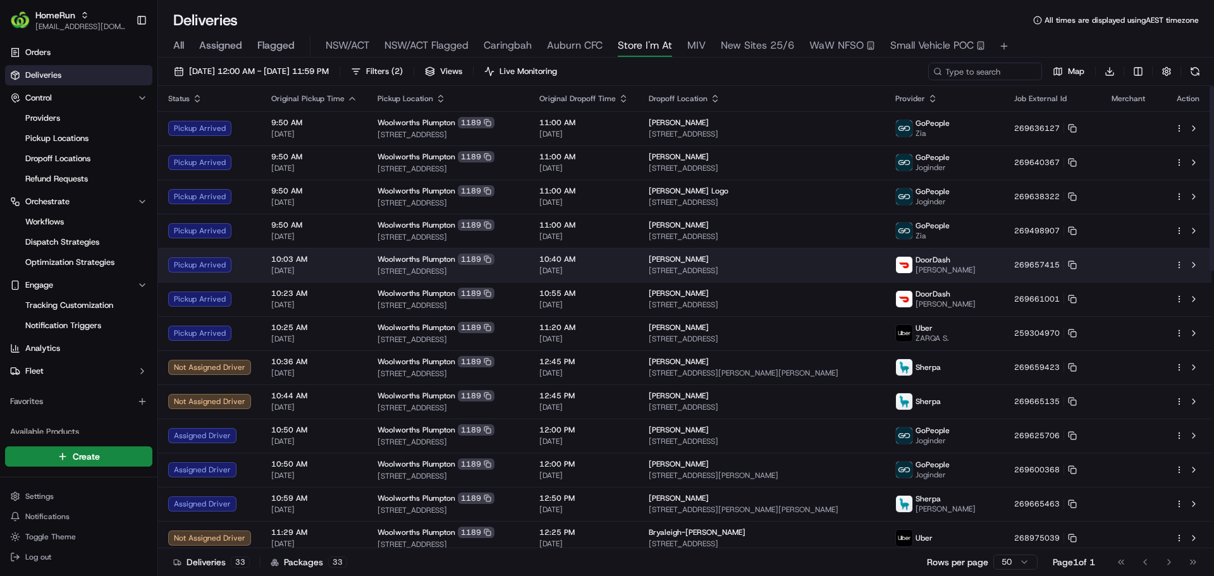
click at [519, 267] on span "[STREET_ADDRESS]" at bounding box center [448, 271] width 142 height 10
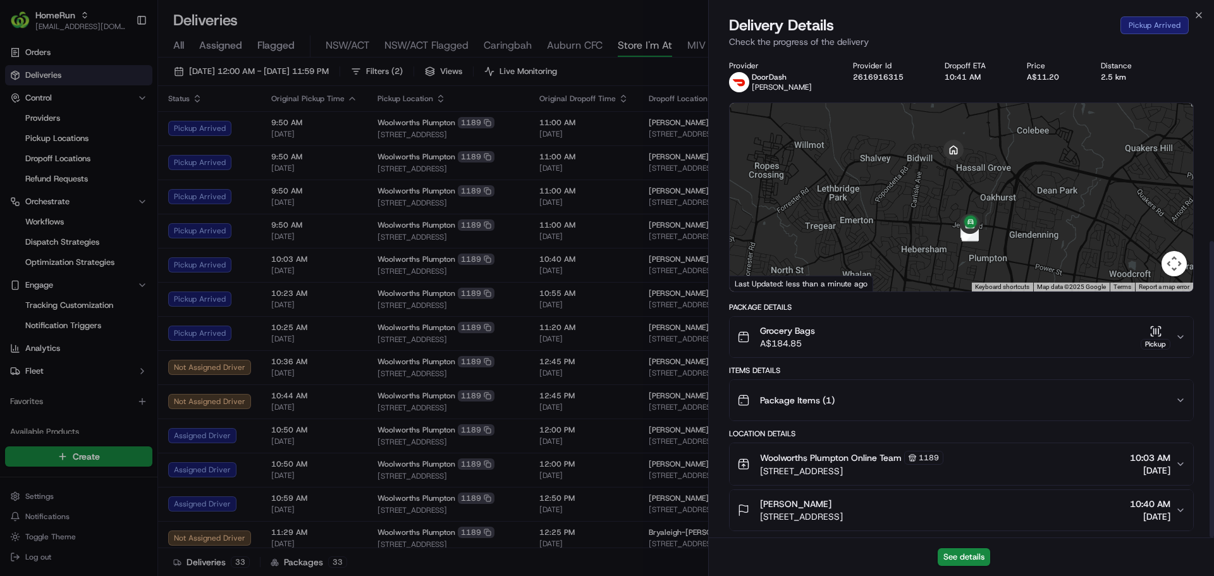
scroll to position [307, 0]
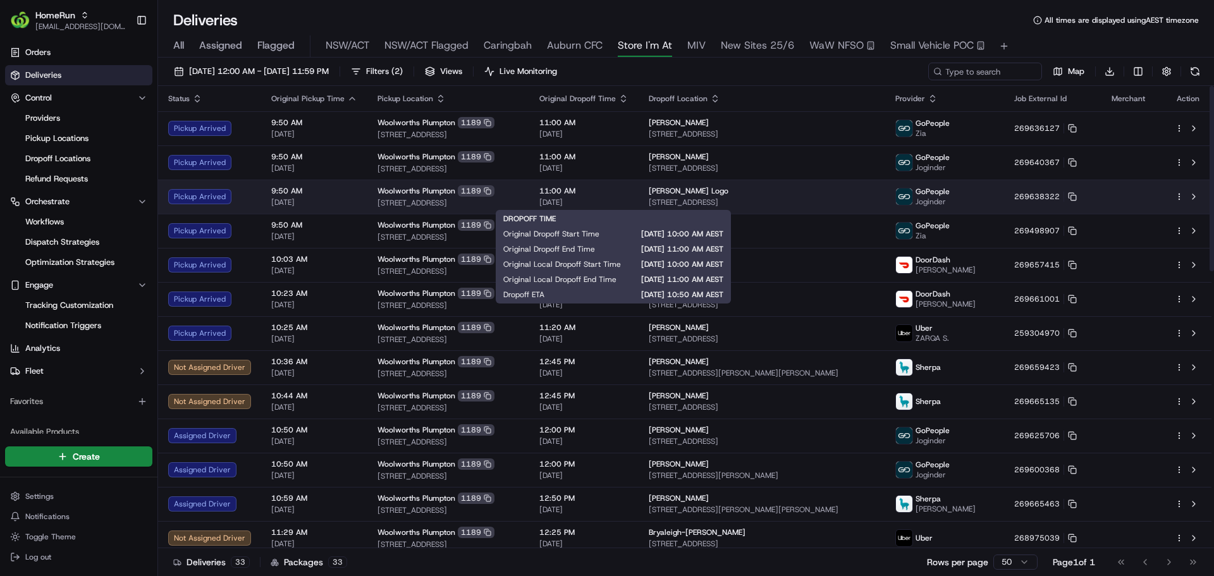
click at [596, 190] on span "11:00 AM" at bounding box center [583, 191] width 89 height 10
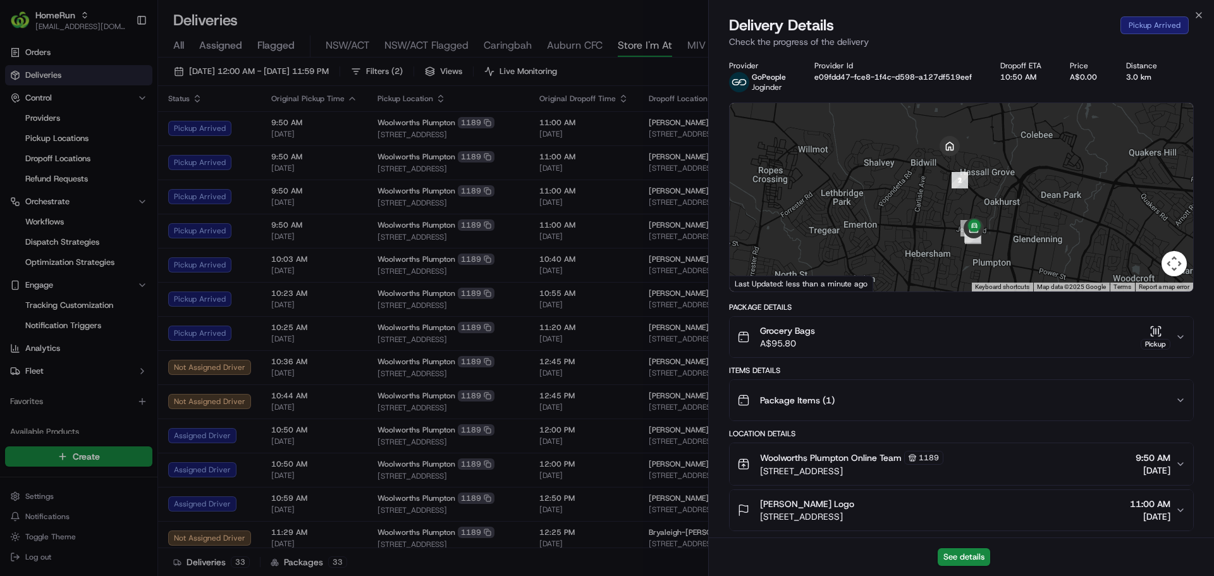
scroll to position [277, 0]
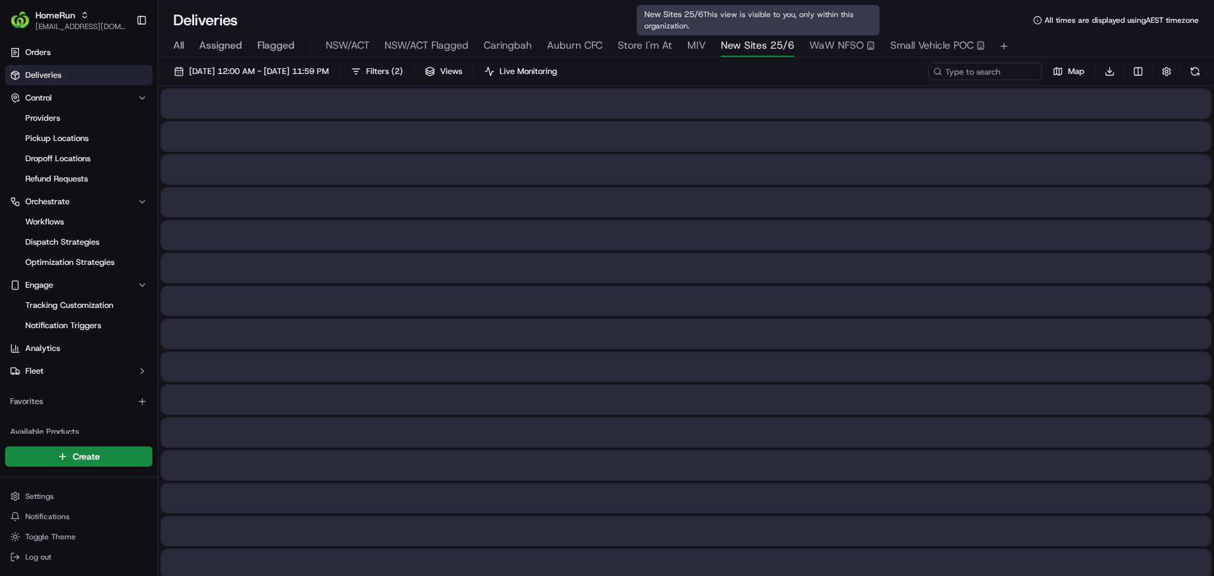
click at [744, 42] on span "New Sites 25/6" at bounding box center [757, 45] width 73 height 15
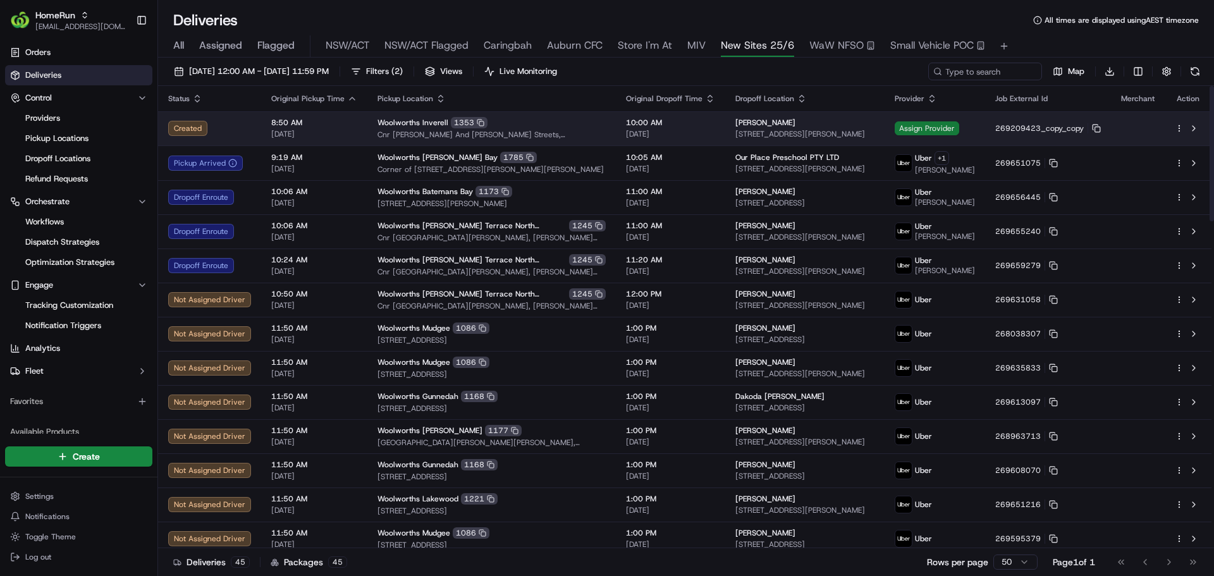
click at [923, 123] on span "Assign Provider" at bounding box center [927, 128] width 64 height 14
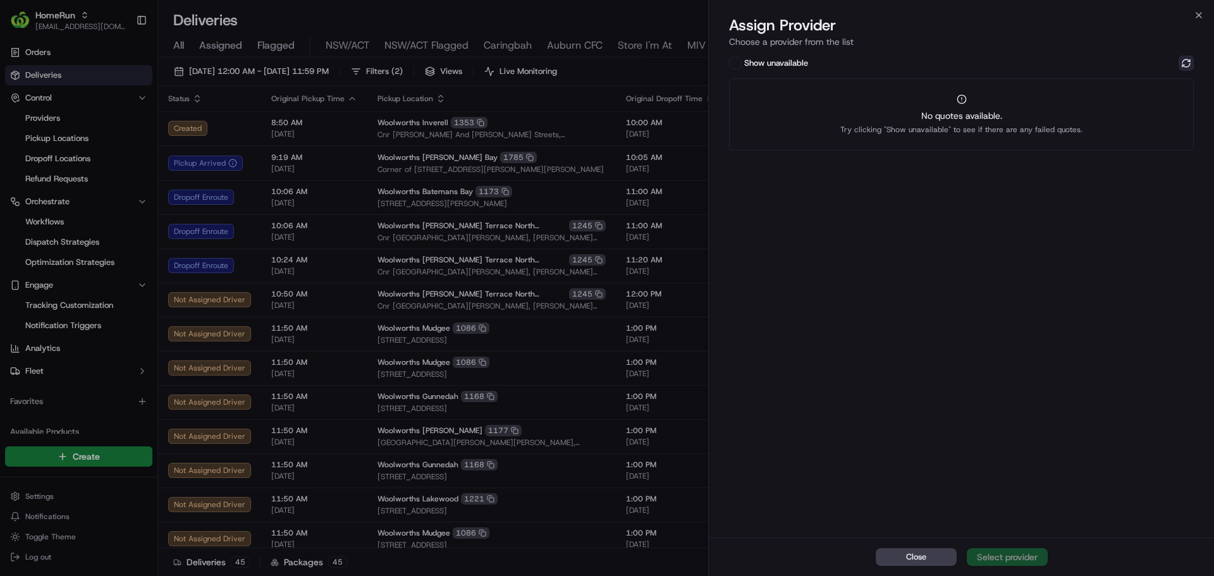
click at [1184, 64] on button at bounding box center [1186, 63] width 15 height 15
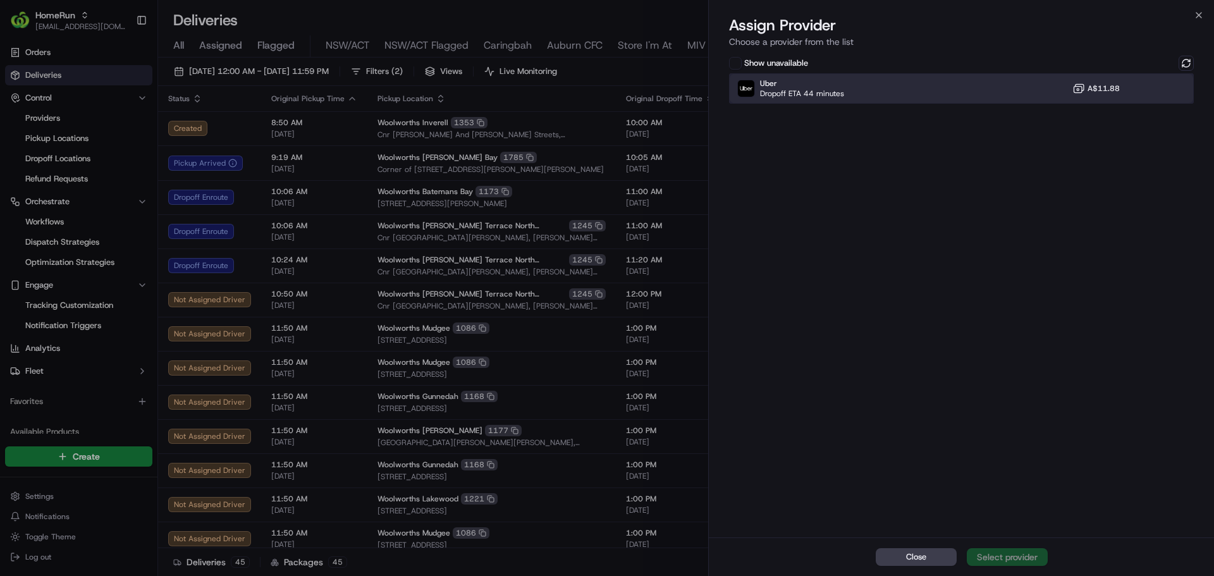
click at [1039, 95] on div "Uber Dropoff ETA 44 minutes A$11.88" at bounding box center [961, 88] width 465 height 30
click at [1028, 559] on div "Assign Provider" at bounding box center [1007, 557] width 62 height 13
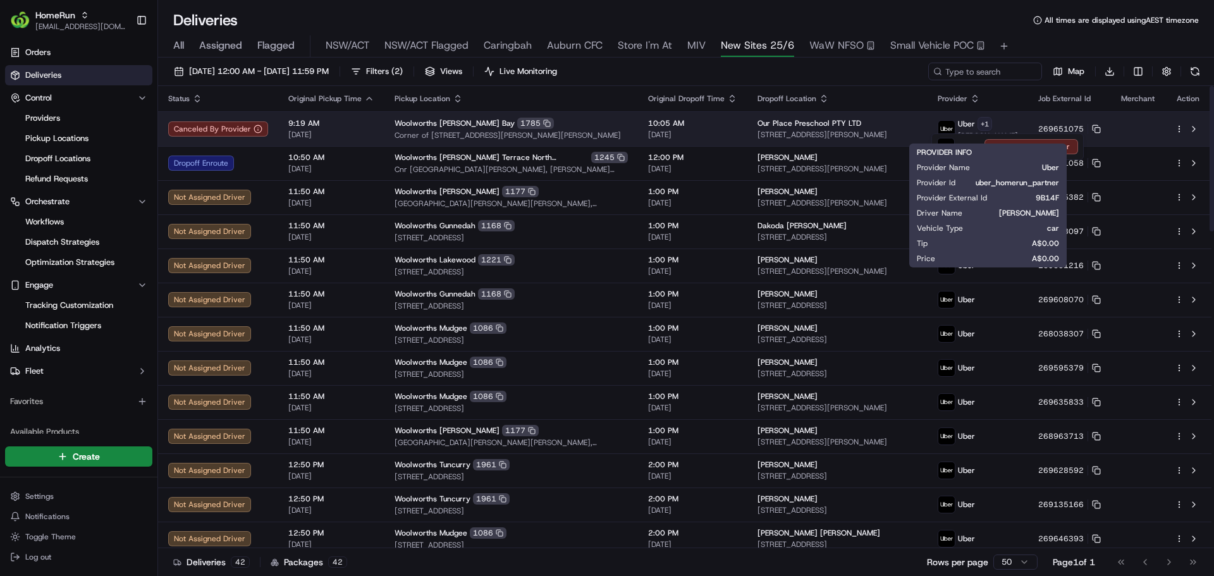
click at [1012, 125] on html "HomeRun [EMAIL_ADDRESS][DOMAIN_NAME] Toggle Sidebar Orders Deliveries Control P…" at bounding box center [607, 288] width 1214 height 576
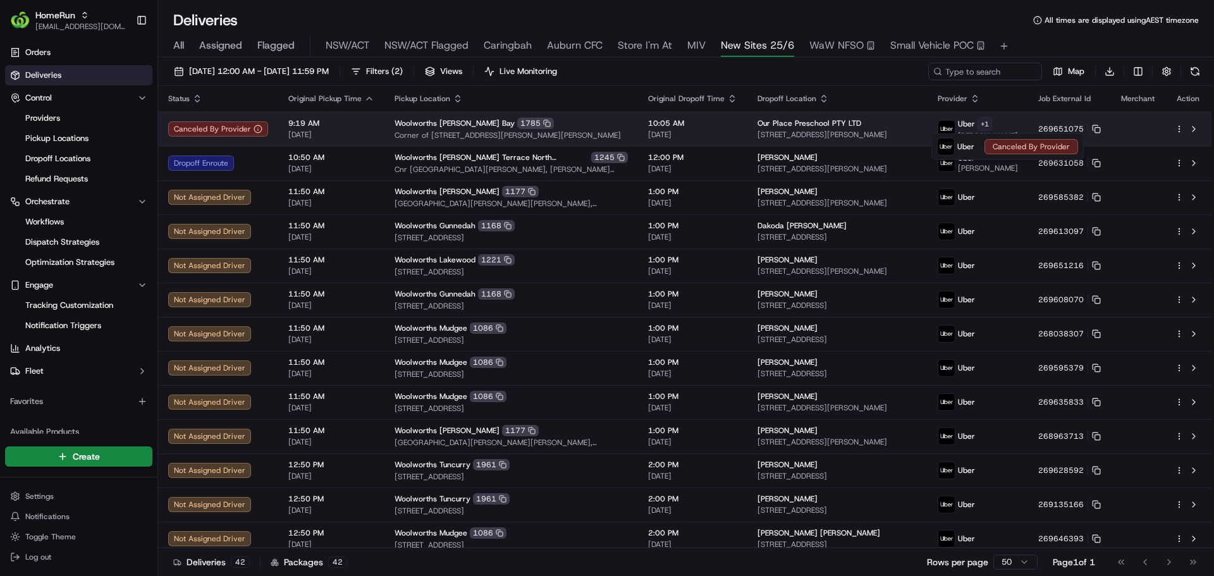
click at [1012, 125] on html "HomeRun [EMAIL_ADDRESS][DOMAIN_NAME] Toggle Sidebar Orders Deliveries Control P…" at bounding box center [607, 288] width 1214 height 576
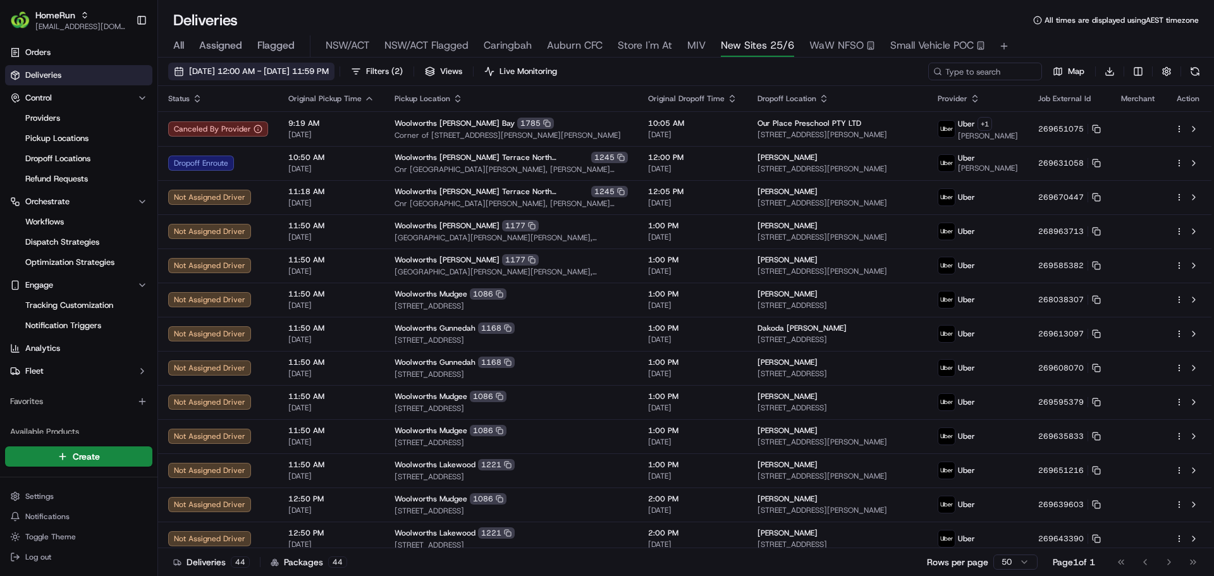
click at [214, 75] on span "[DATE] 12:00 AM - [DATE] 11:59 PM" at bounding box center [259, 71] width 140 height 11
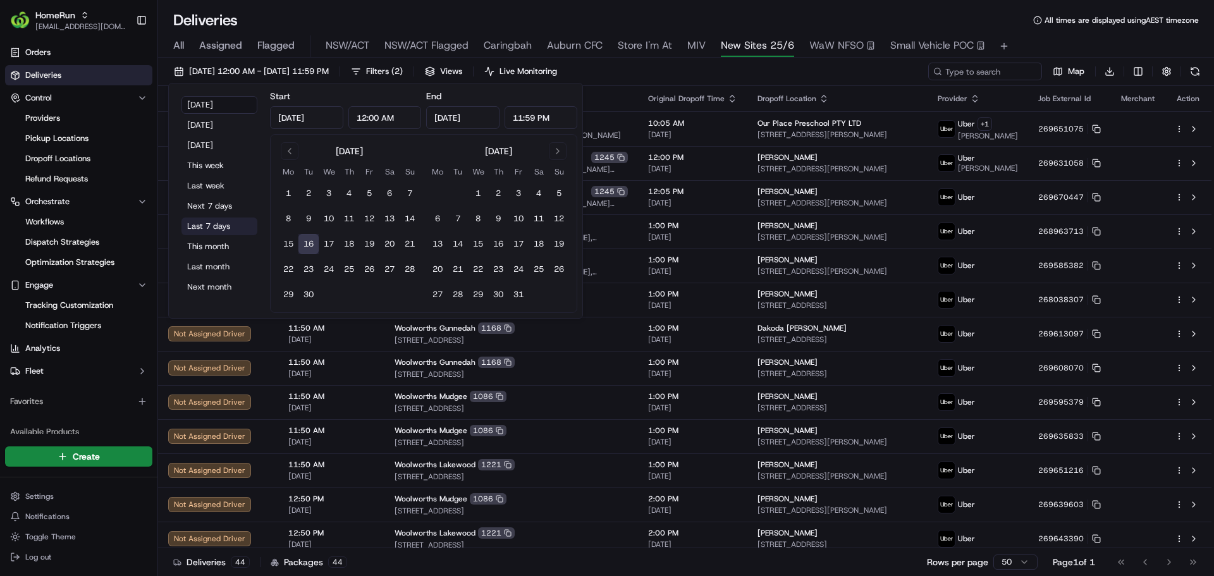
click at [209, 228] on button "Last 7 days" at bounding box center [219, 226] width 76 height 18
type input "[DATE]"
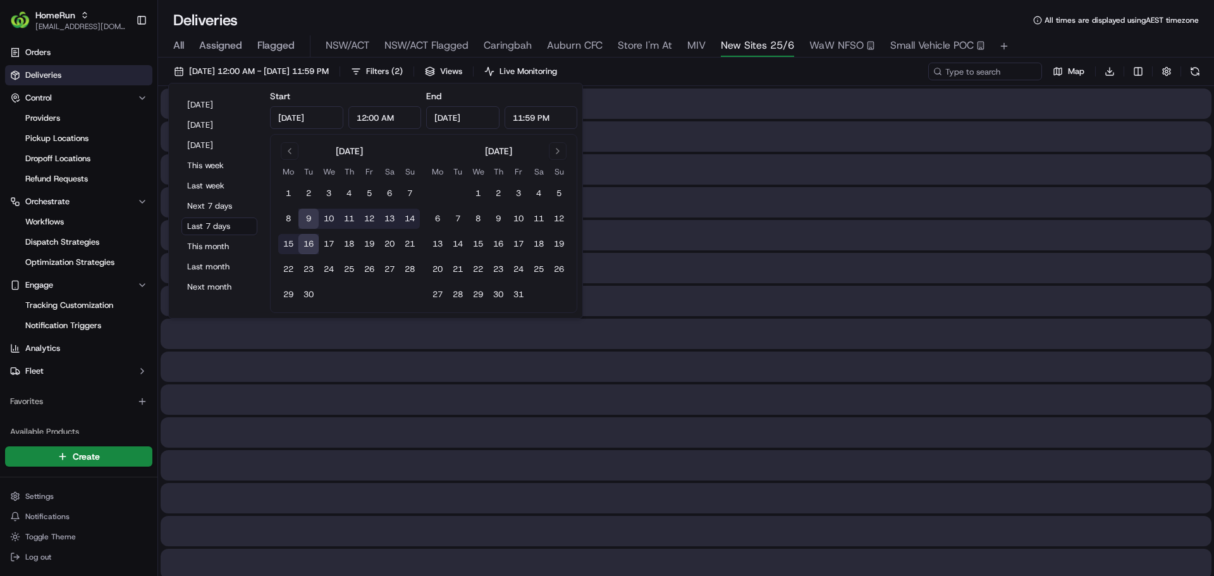
click at [168, 51] on div "All Assigned Flagged NSW/[GEOGRAPHIC_DATA] [GEOGRAPHIC_DATA]/ACT Flagged Caring…" at bounding box center [686, 46] width 1056 height 22
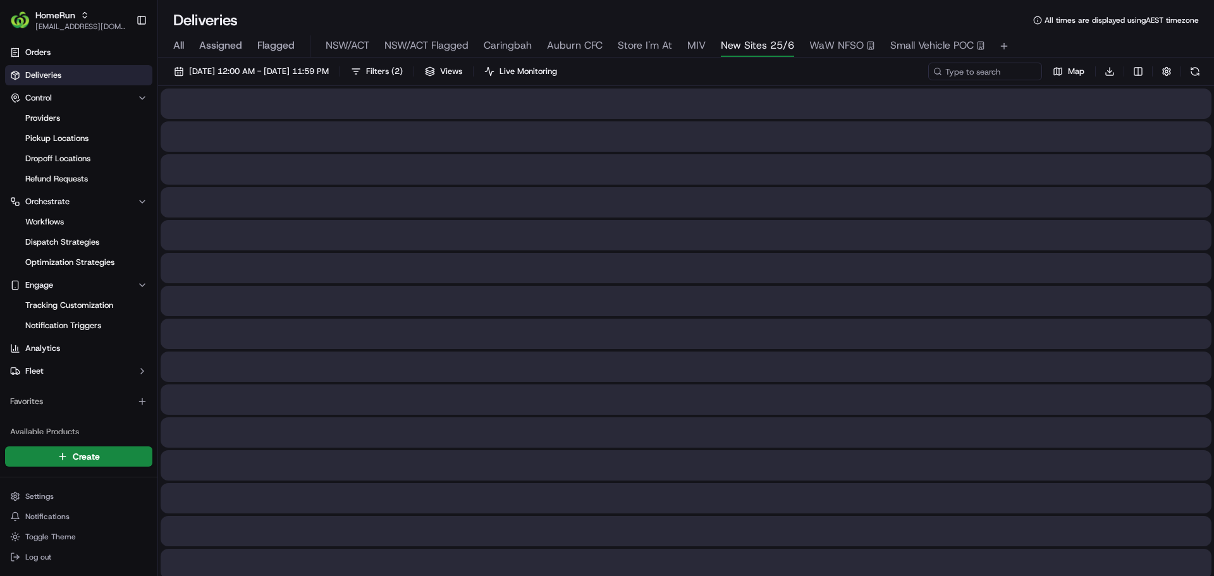
click at [175, 49] on span "All" at bounding box center [178, 45] width 11 height 15
click at [1017, 69] on input at bounding box center [966, 72] width 152 height 18
paste input "2616955098"
type input "2616955098"
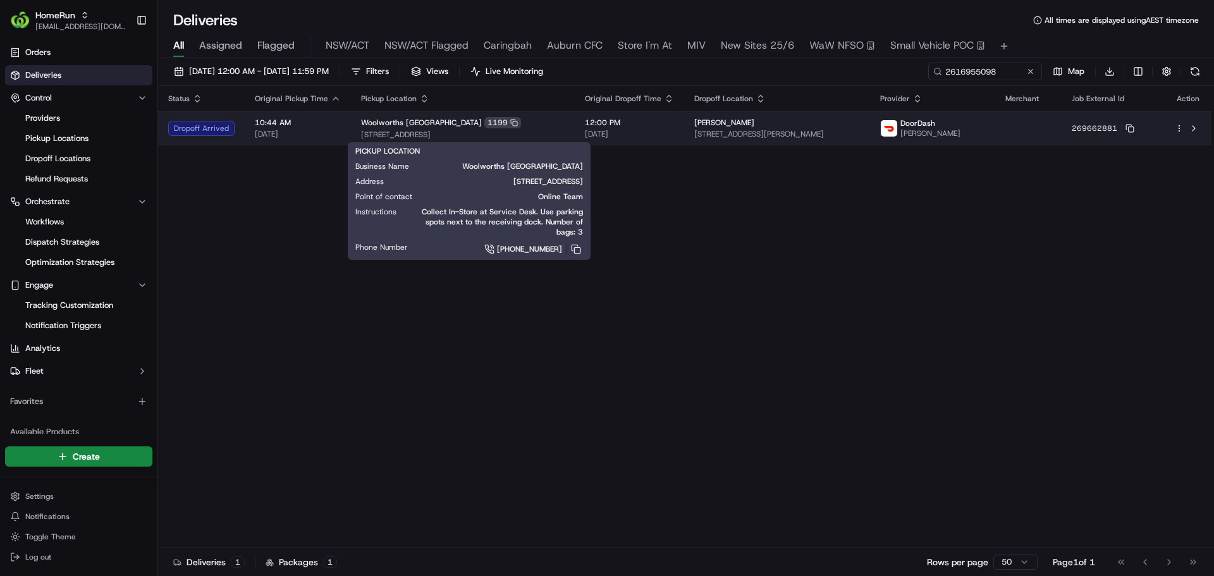
click at [562, 132] on span "[STREET_ADDRESS]" at bounding box center [463, 135] width 204 height 10
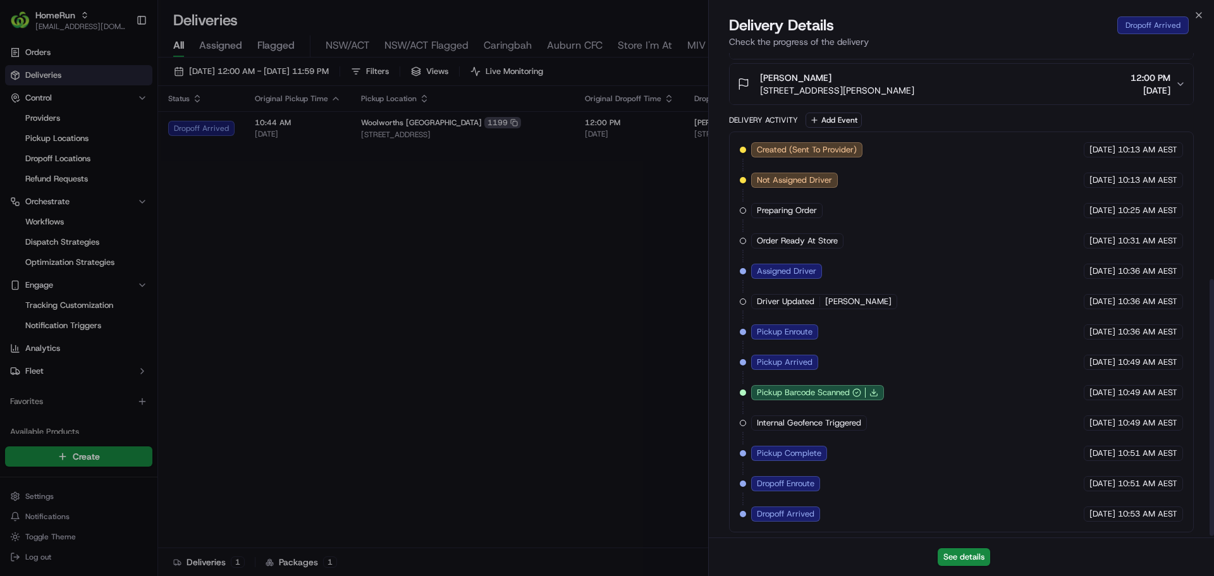
scroll to position [429, 0]
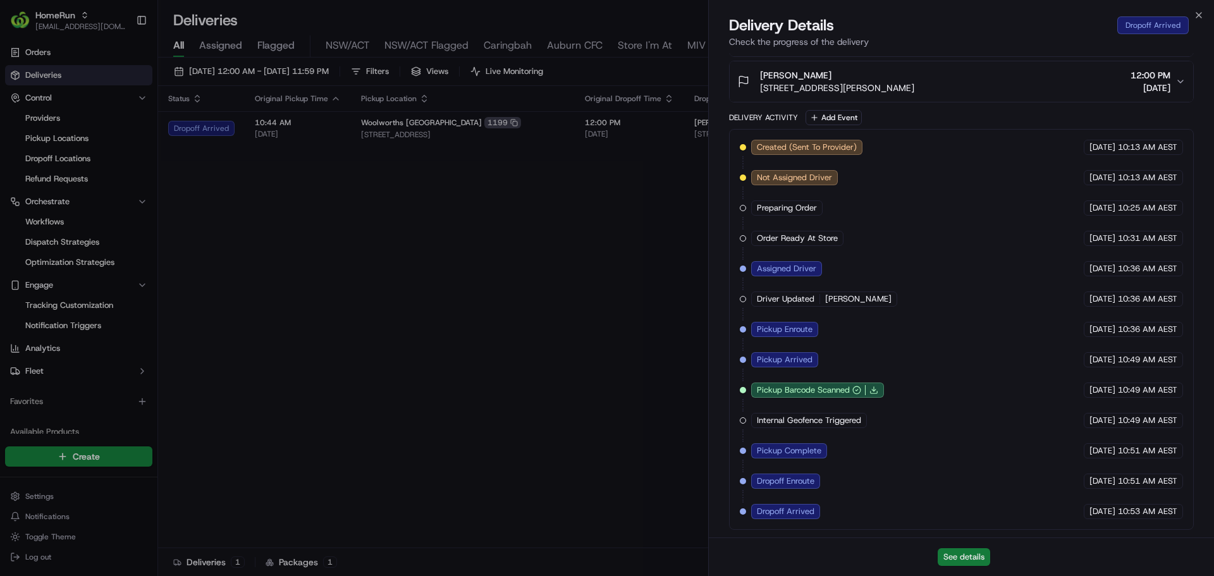
click at [950, 556] on button "See details" at bounding box center [964, 557] width 52 height 18
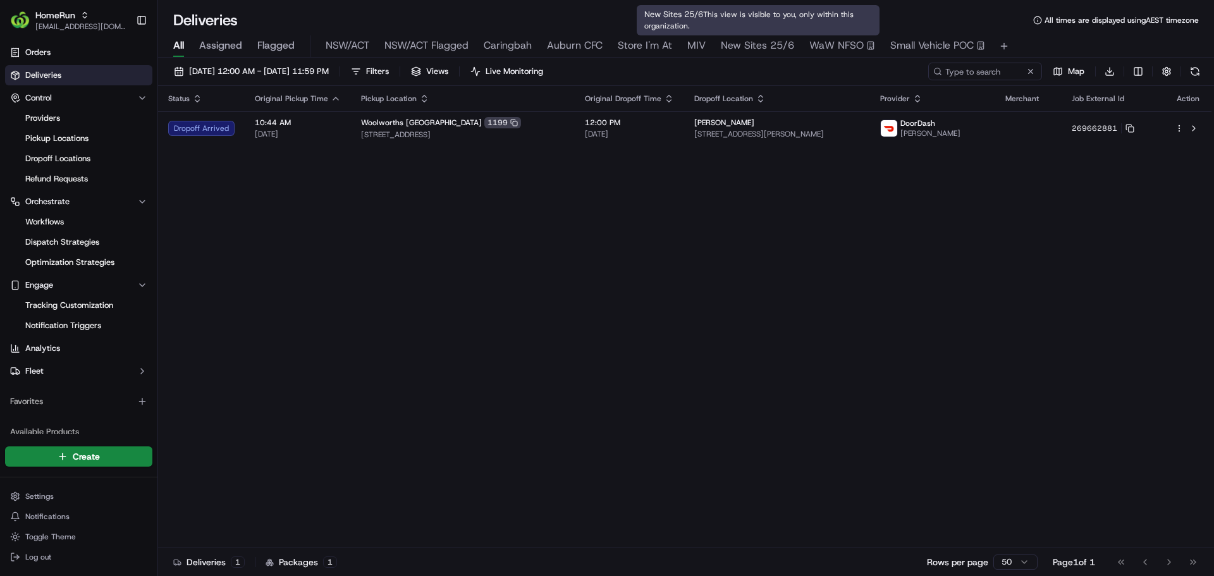
click at [739, 42] on span "New Sites 25/6" at bounding box center [757, 45] width 73 height 15
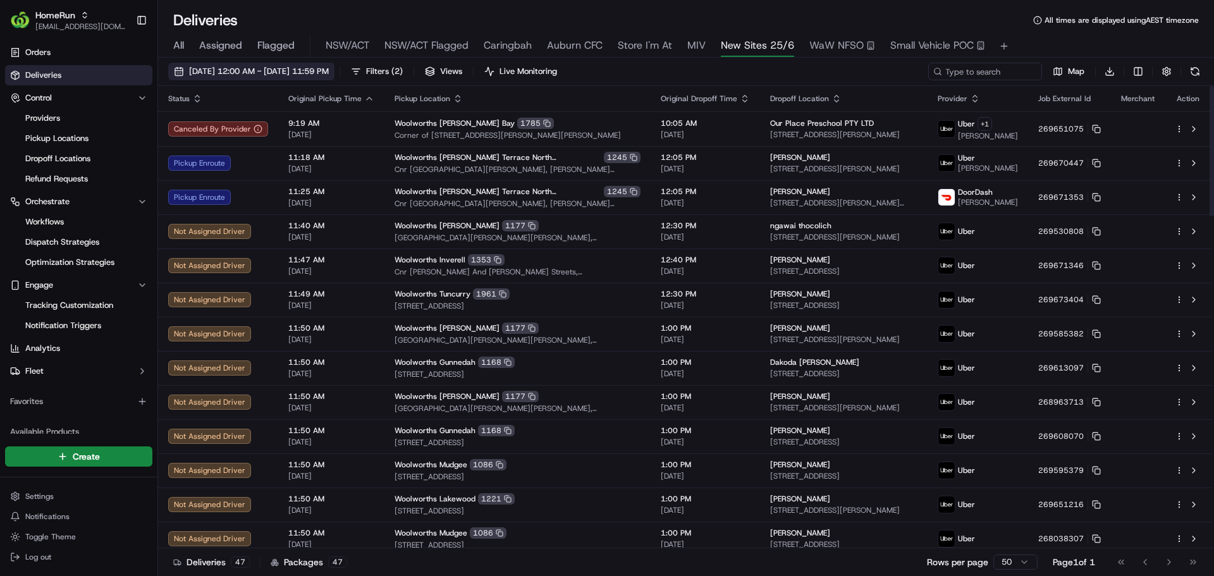
click at [244, 71] on span "[DATE] 12:00 AM - [DATE] 11:59 PM" at bounding box center [259, 71] width 140 height 11
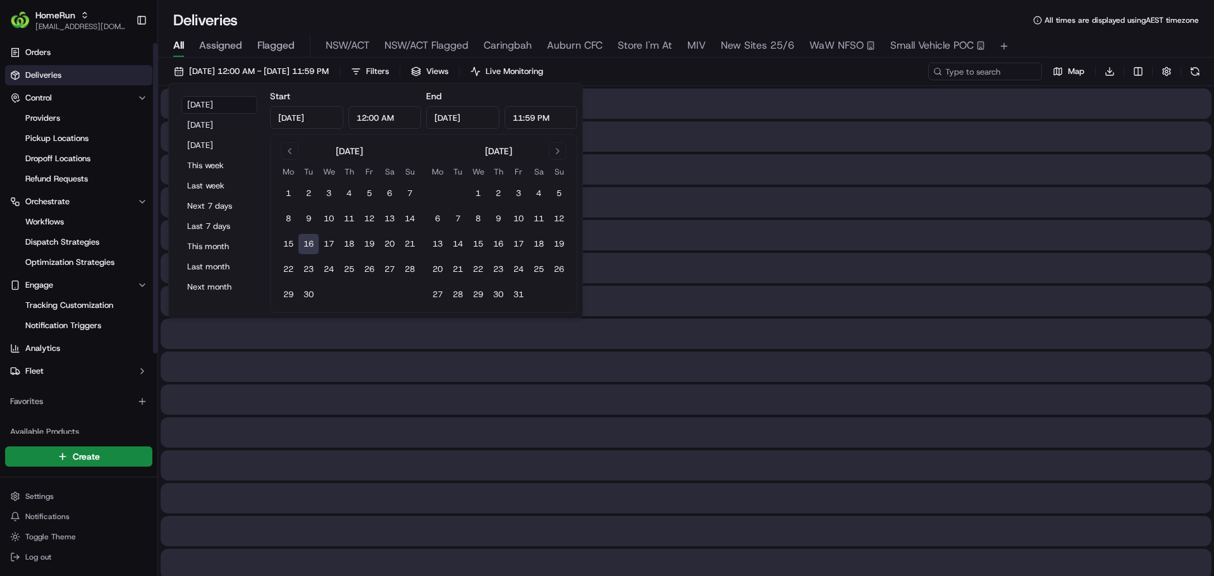
click at [177, 49] on span "All" at bounding box center [178, 45] width 11 height 15
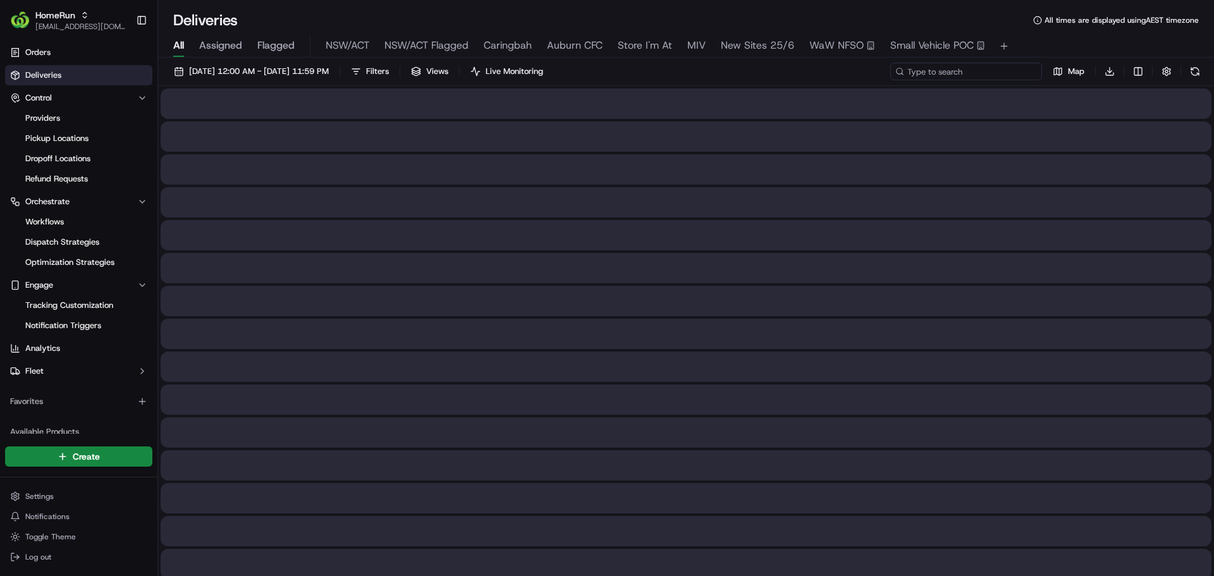
click at [979, 70] on input at bounding box center [966, 72] width 152 height 18
paste input "2616955098"
type input "2616955098"
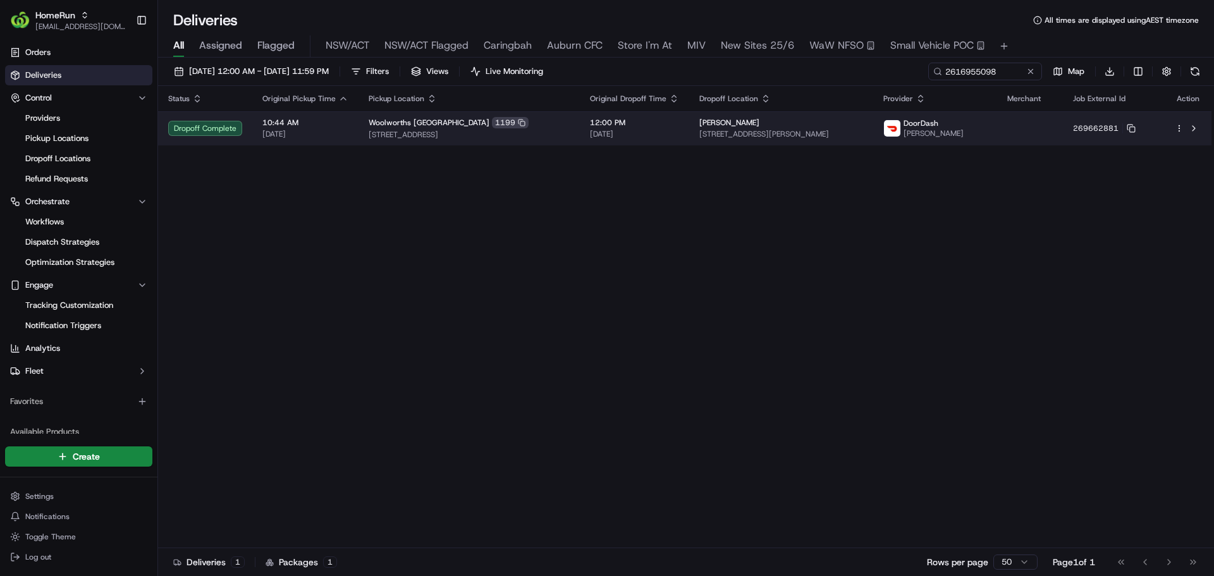
click at [580, 137] on td "Woolworths [GEOGRAPHIC_DATA] 1199 [STREET_ADDRESS]" at bounding box center [468, 128] width 221 height 34
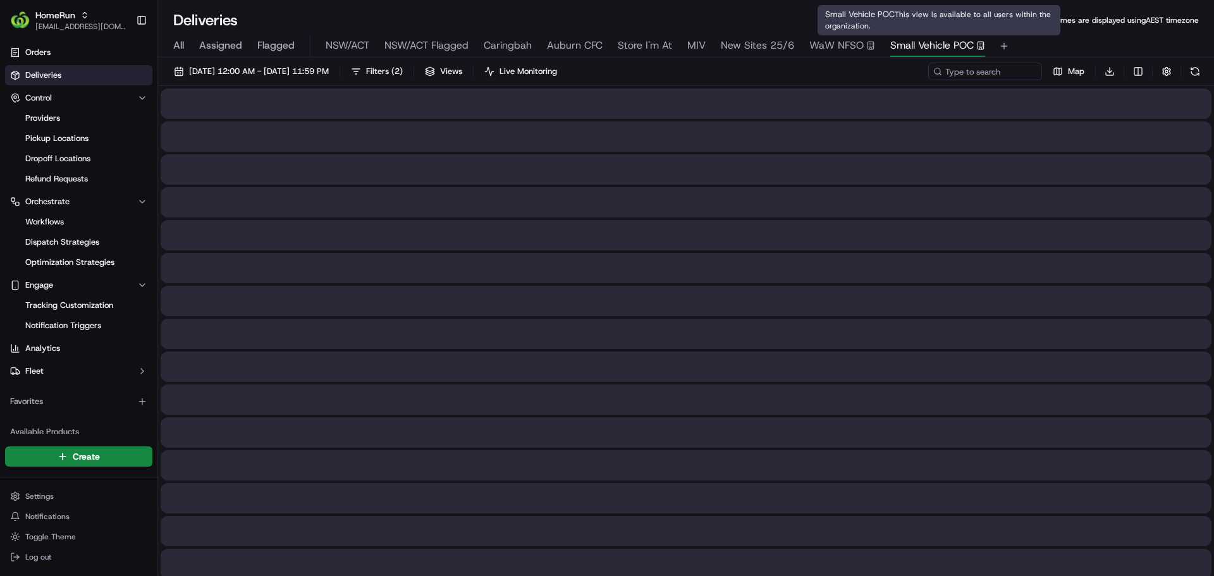
click at [912, 43] on span "Small Vehicle POC" at bounding box center [931, 45] width 83 height 15
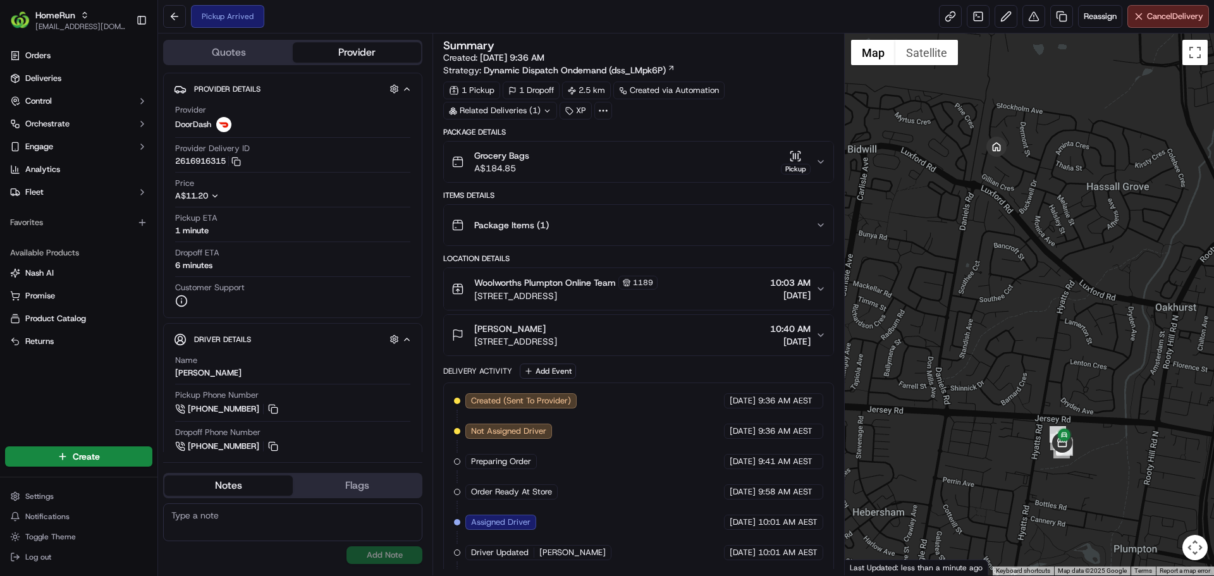
scroll to position [93, 0]
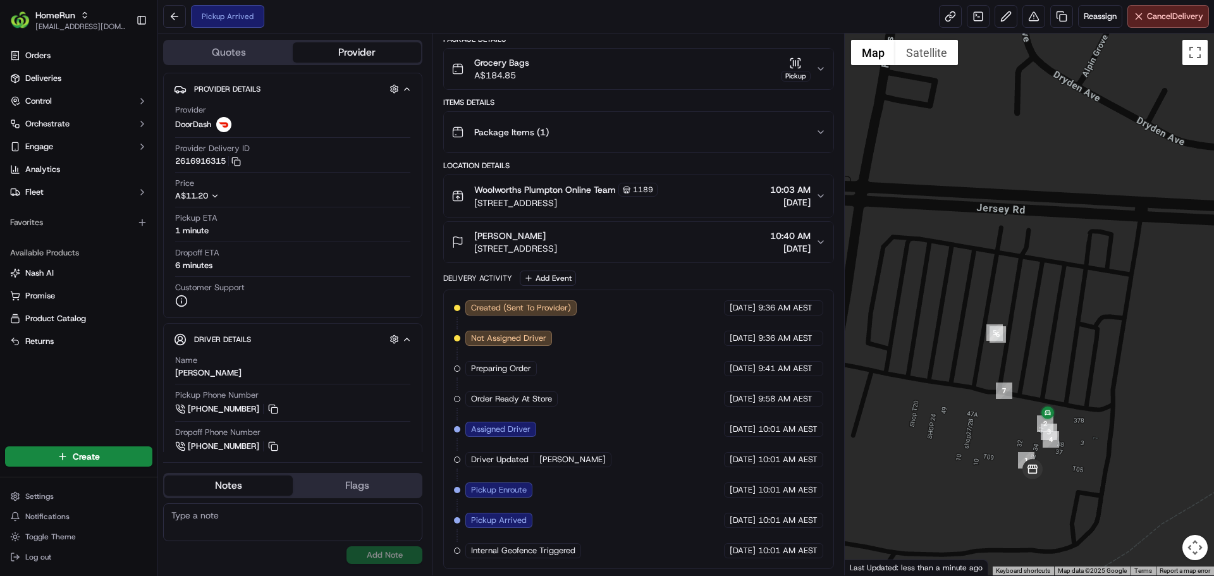
drag, startPoint x: 1062, startPoint y: 441, endPoint x: 1013, endPoint y: 354, distance: 99.4
click at [1013, 354] on div at bounding box center [1030, 305] width 370 height 542
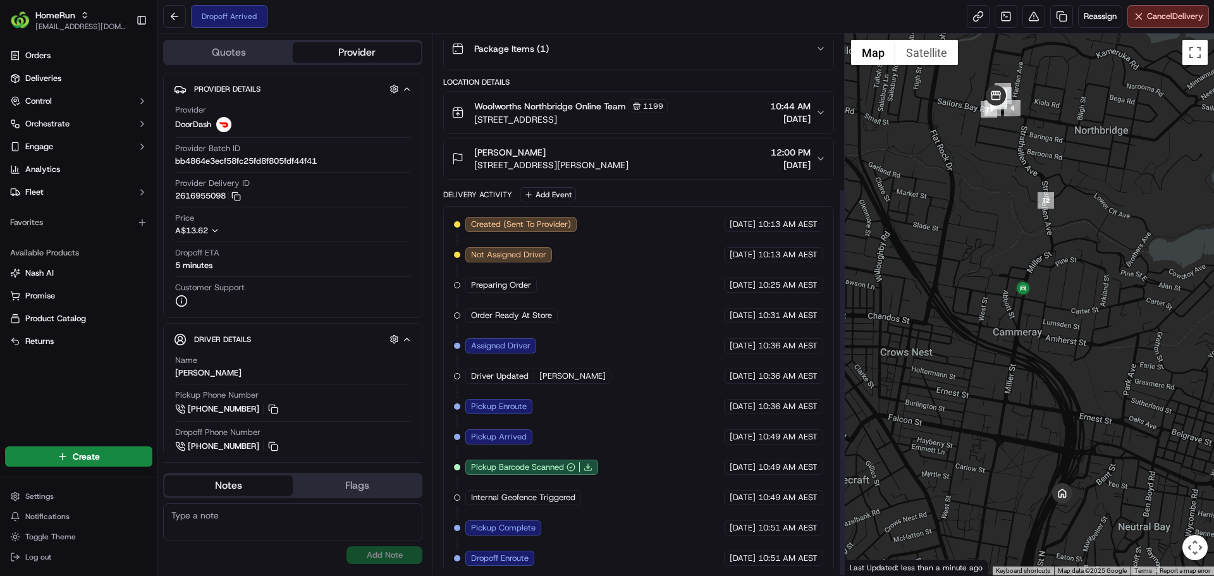
scroll to position [214, 0]
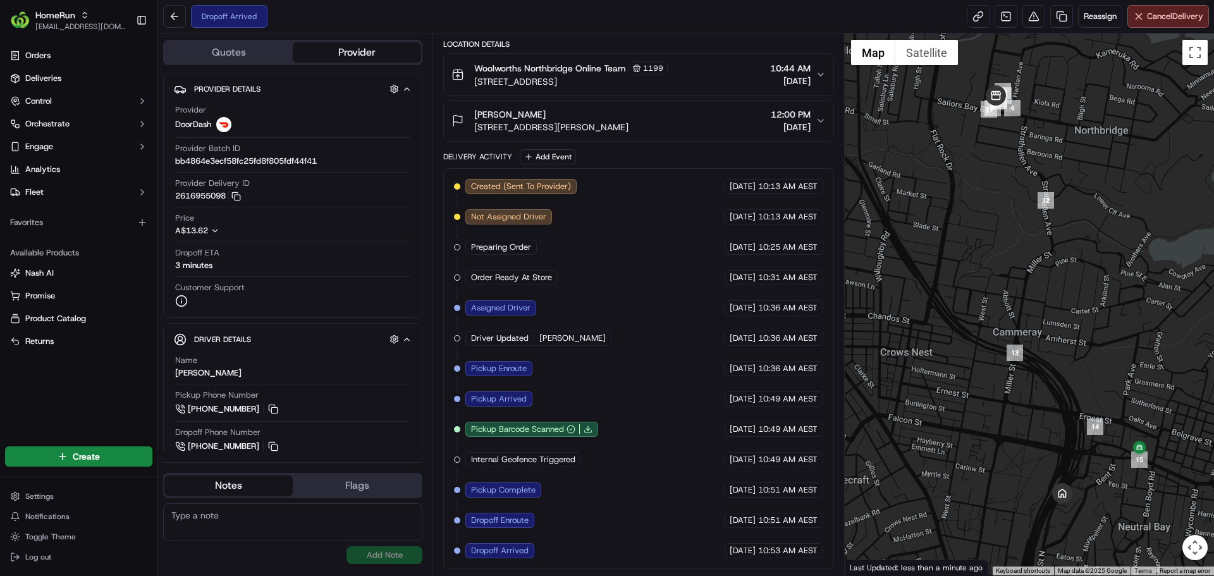
drag, startPoint x: 534, startPoint y: 113, endPoint x: 468, endPoint y: 117, distance: 65.9
click at [468, 117] on div "Elle Thompson 441 Alfred St N, U 45, Neutral Bay, NSW 2089, AU" at bounding box center [539, 120] width 177 height 25
